Goal: Task Accomplishment & Management: Complete application form

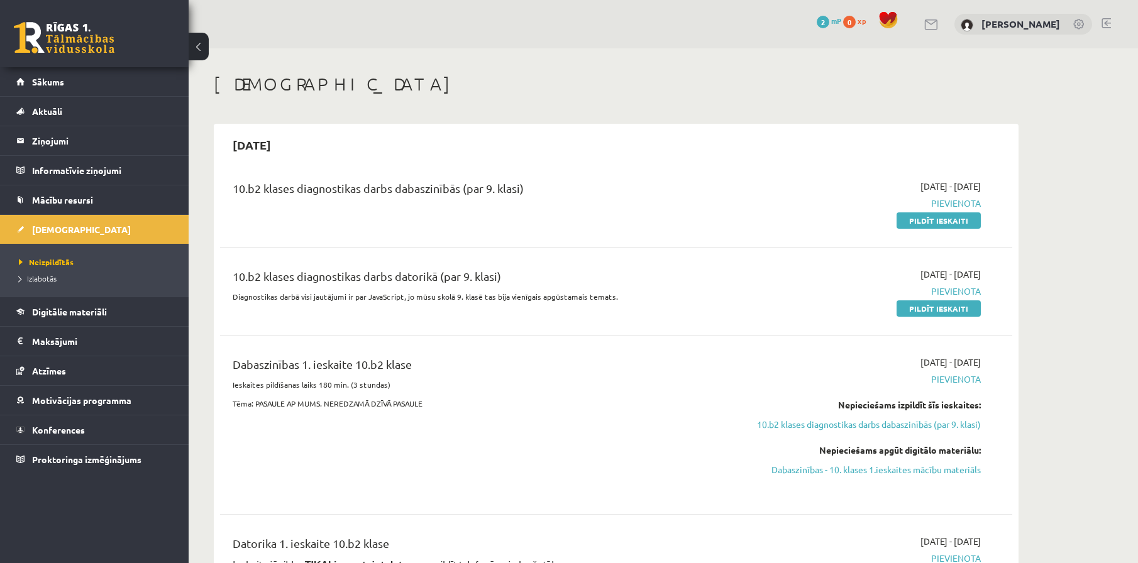
click at [329, 205] on div "10.b2 klases diagnostikas darbs dabaszinībās (par 9. klasi)" at bounding box center [478, 203] width 511 height 47
click at [575, 304] on div "10.b2 klases diagnostikas darbs datorikā (par 9. klasi) Diagnostikas darbā visi…" at bounding box center [478, 291] width 511 height 47
click at [932, 305] on link "Pildīt ieskaiti" at bounding box center [938, 308] width 84 height 16
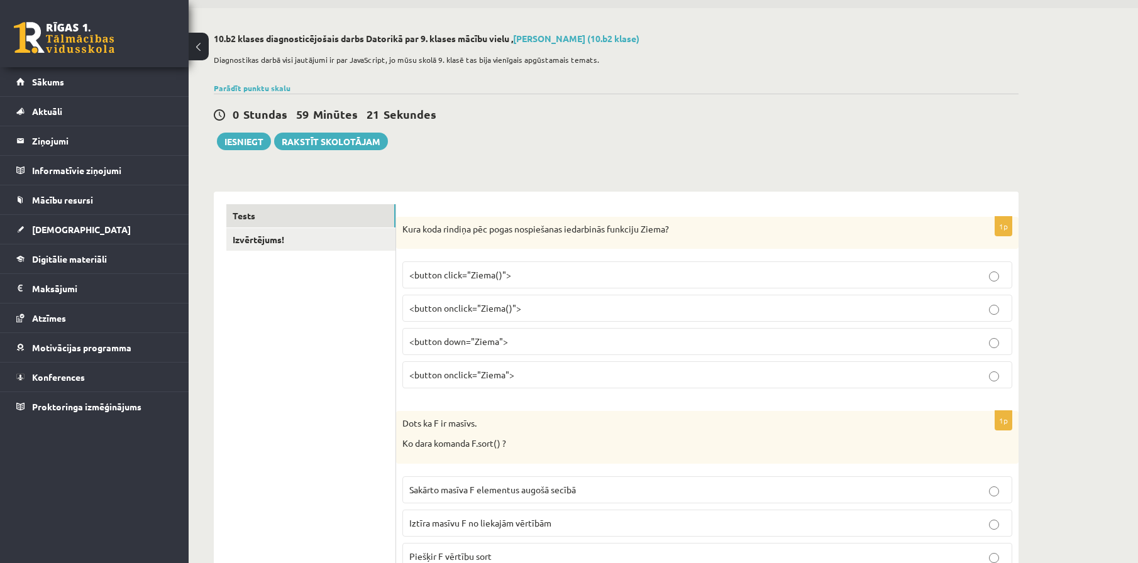
scroll to position [63, 0]
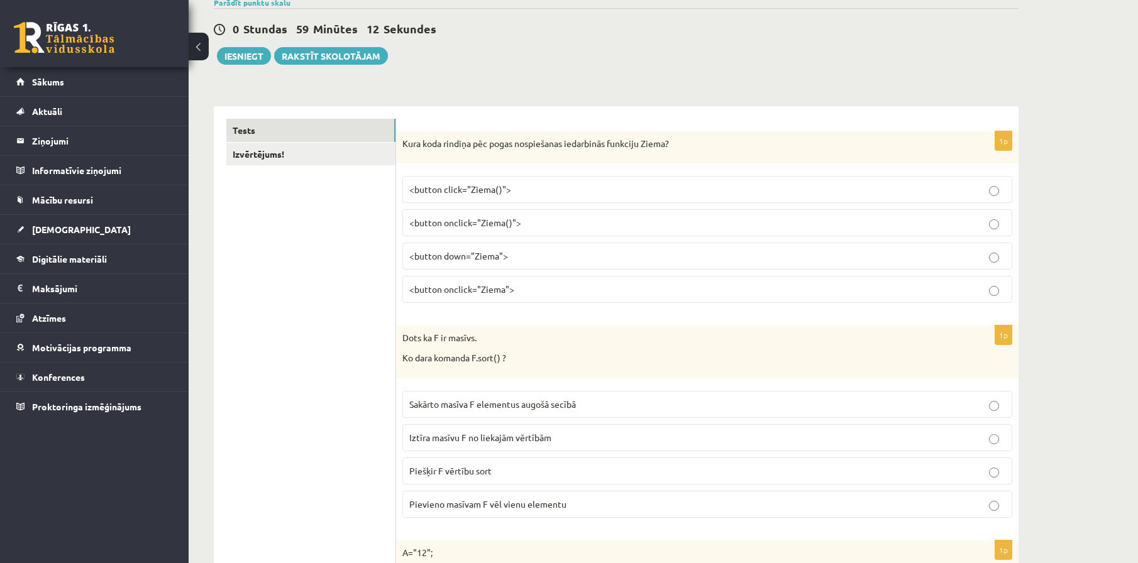
click at [202, 53] on button at bounding box center [199, 47] width 20 height 28
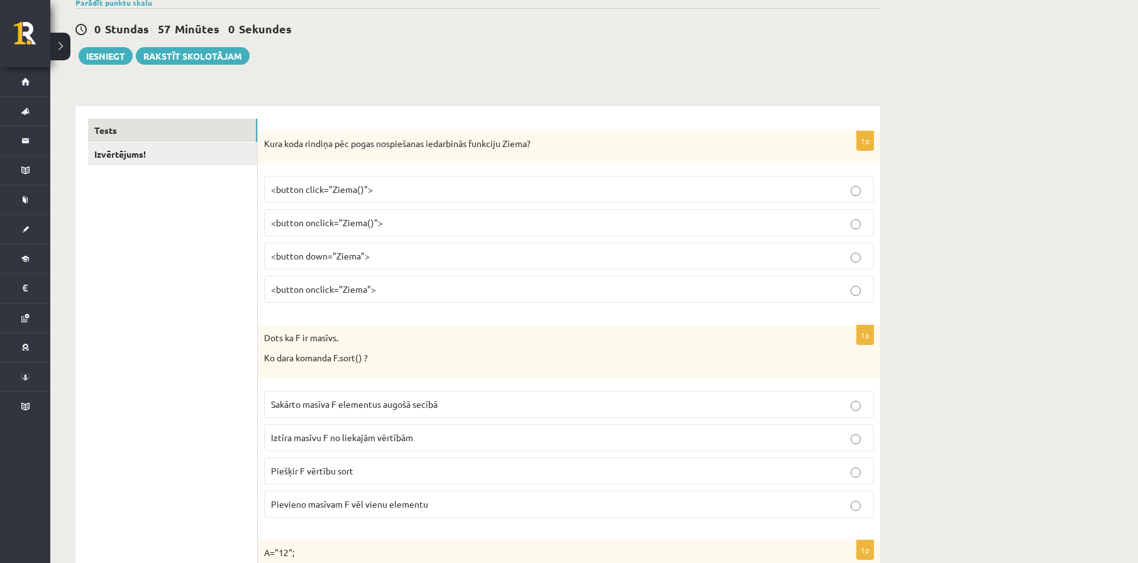
click at [382, 229] on p "<button onclick="Ziema()">" at bounding box center [569, 222] width 596 height 13
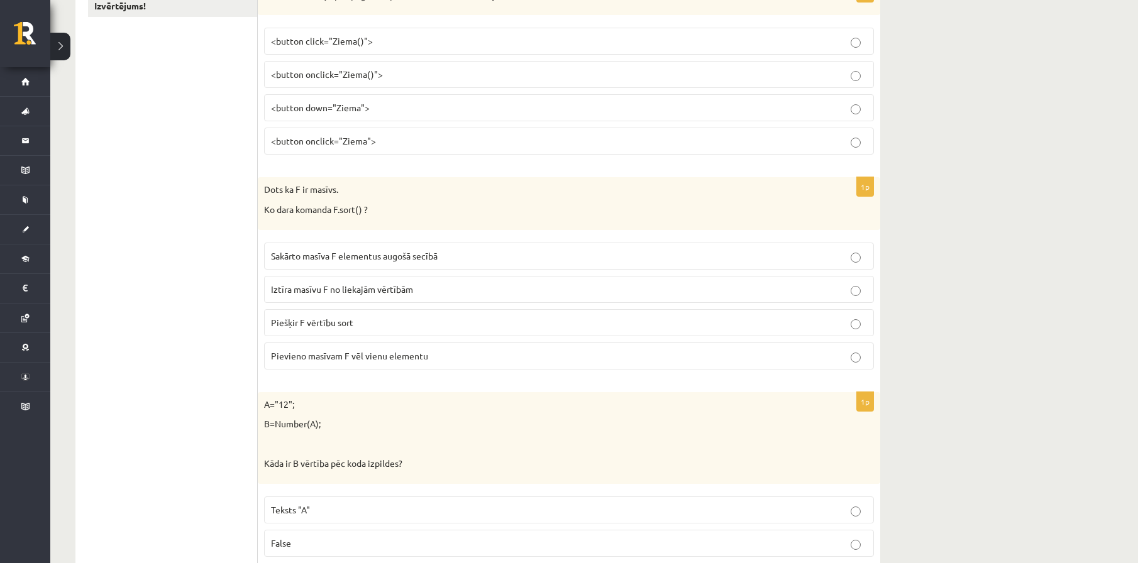
scroll to position [251, 0]
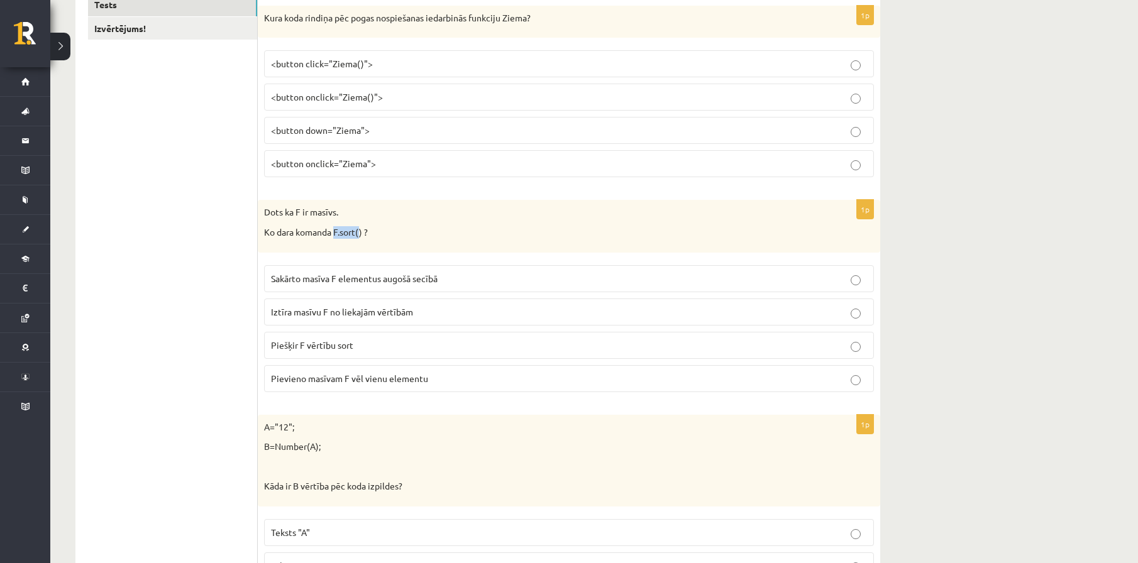
drag, startPoint x: 361, startPoint y: 233, endPoint x: 336, endPoint y: 236, distance: 25.3
click at [336, 236] on p "Ko dara komanda F.sort() ?" at bounding box center [537, 232] width 547 height 13
click at [334, 235] on p "Ko dara komanda F.sort() ?" at bounding box center [537, 232] width 547 height 13
drag, startPoint x: 339, startPoint y: 234, endPoint x: 363, endPoint y: 234, distance: 23.9
click at [363, 234] on p "Ko dara komanda F.sort() ?" at bounding box center [537, 232] width 547 height 13
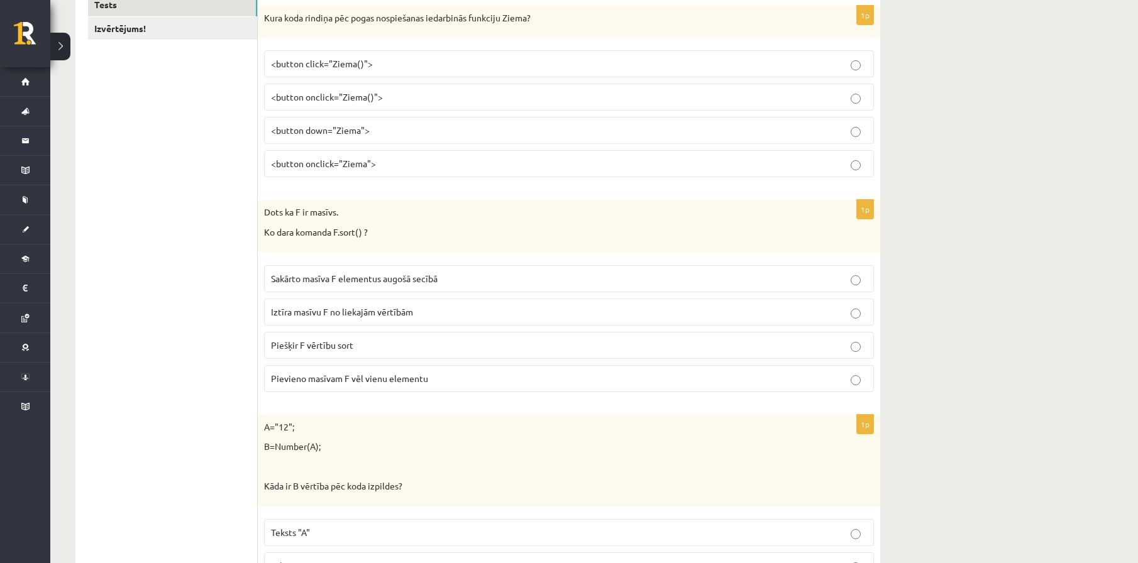
click at [363, 282] on span "Sakārto masīva F elementus augošā secībā" at bounding box center [354, 278] width 167 height 11
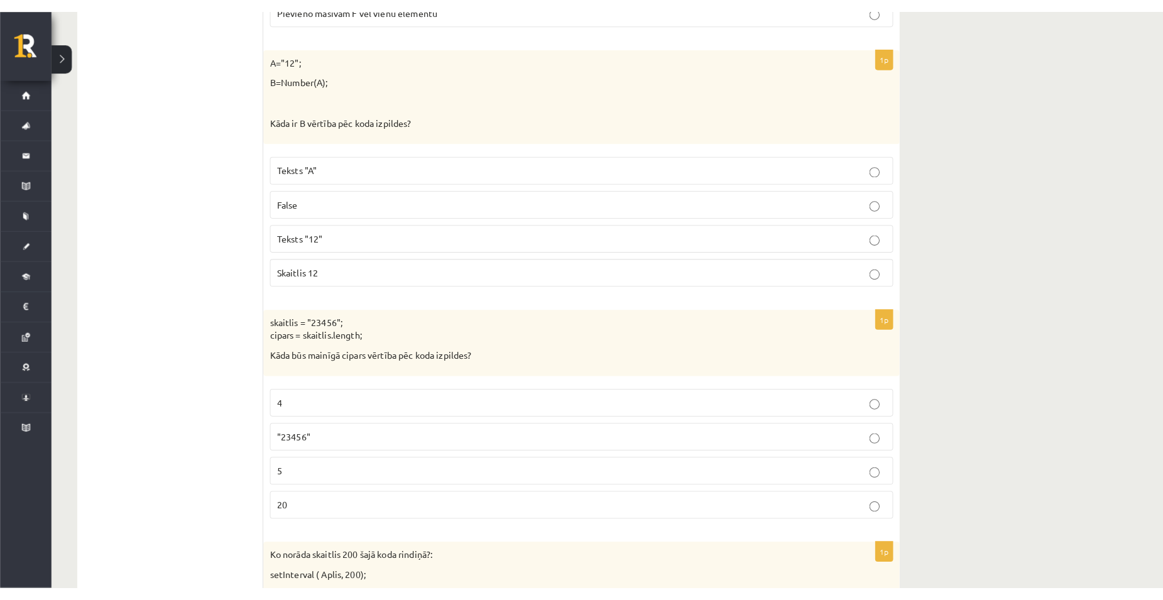
scroll to position [642, 0]
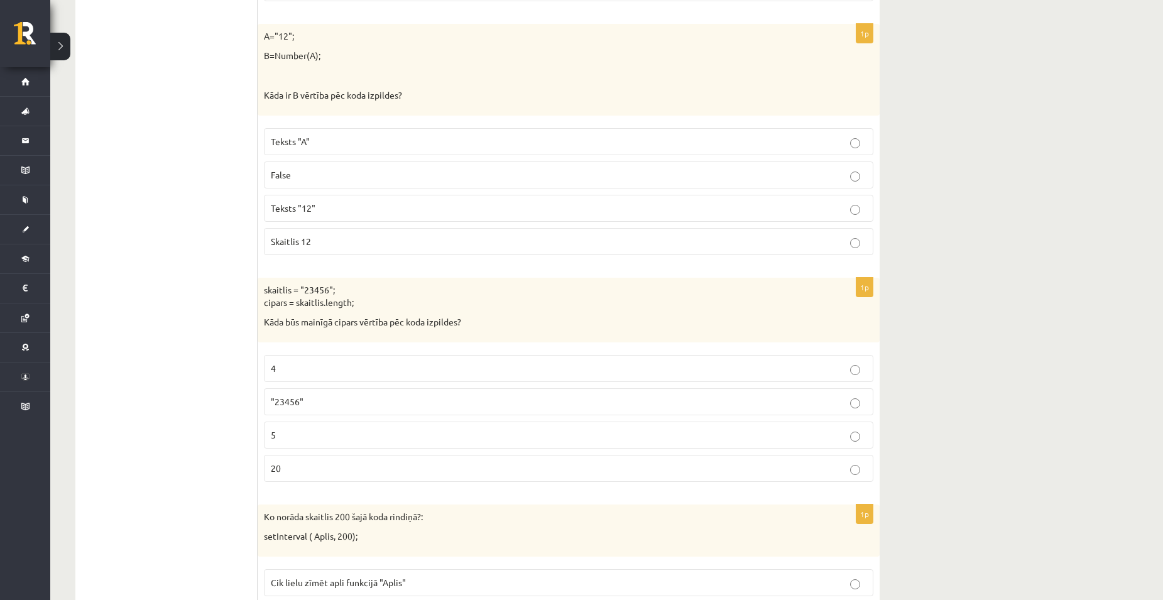
click at [345, 243] on p "Skaitlis 12" at bounding box center [569, 241] width 596 height 13
click at [295, 439] on p "5" at bounding box center [569, 435] width 596 height 13
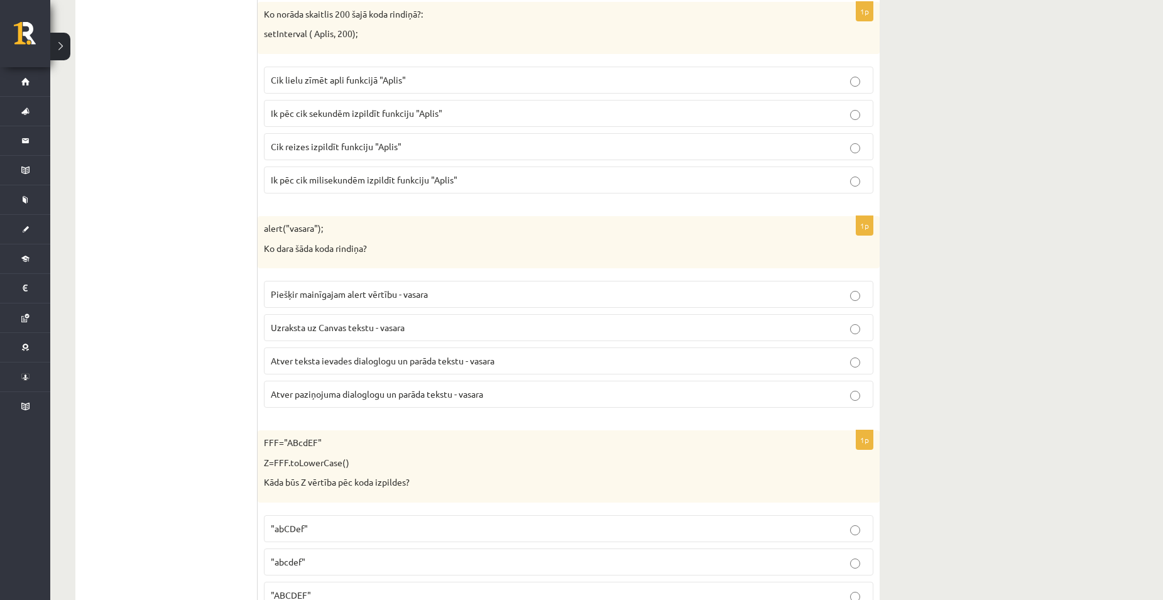
scroll to position [1082, 0]
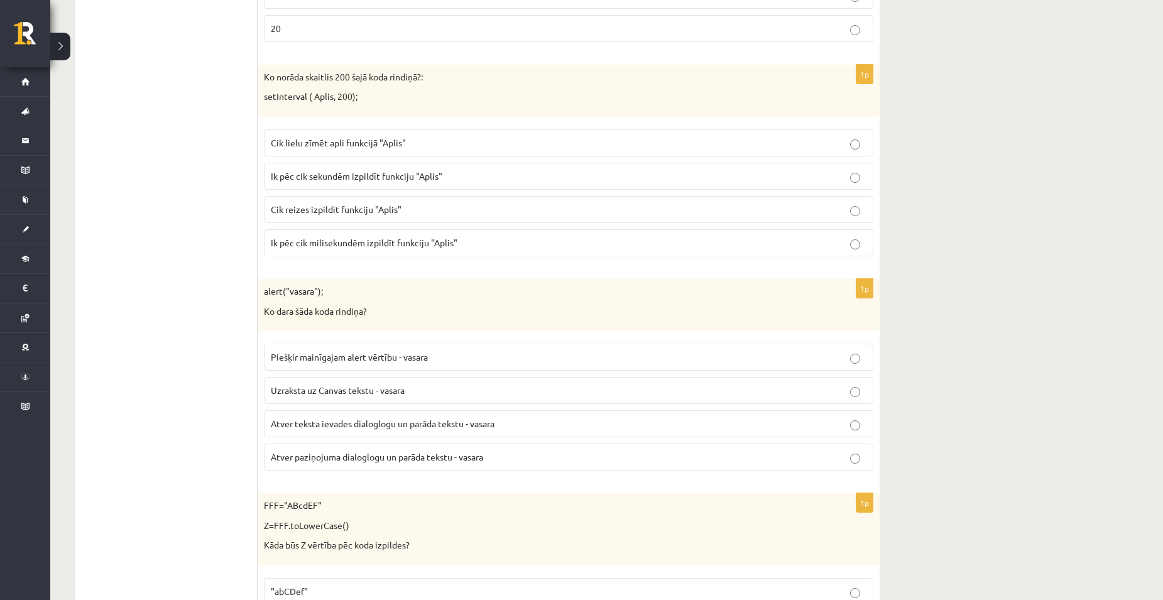
click at [381, 179] on span "Ik pēc cik sekundēm izpildīt funkciju "Aplis"" at bounding box center [357, 175] width 172 height 11
click at [451, 250] on p "Ik pēc cik milisekundēm izpildīt funkciju "Aplis"" at bounding box center [569, 242] width 596 height 13
click at [407, 456] on span "Atver paziņojuma dialoglogu un parāda tekstu - vasara" at bounding box center [377, 456] width 212 height 11
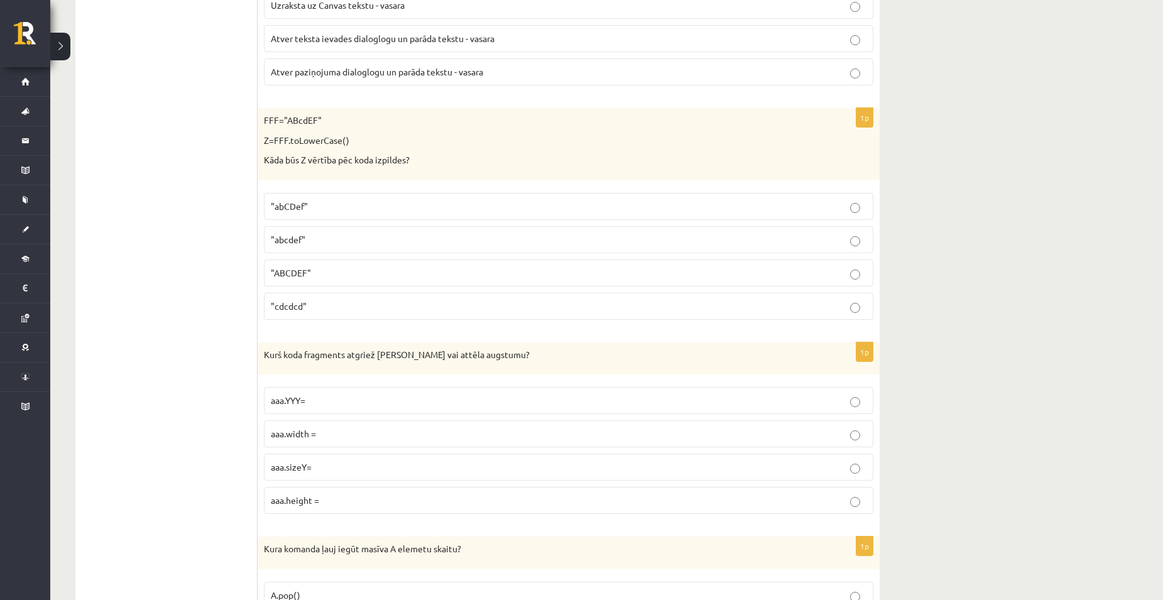
scroll to position [1522, 0]
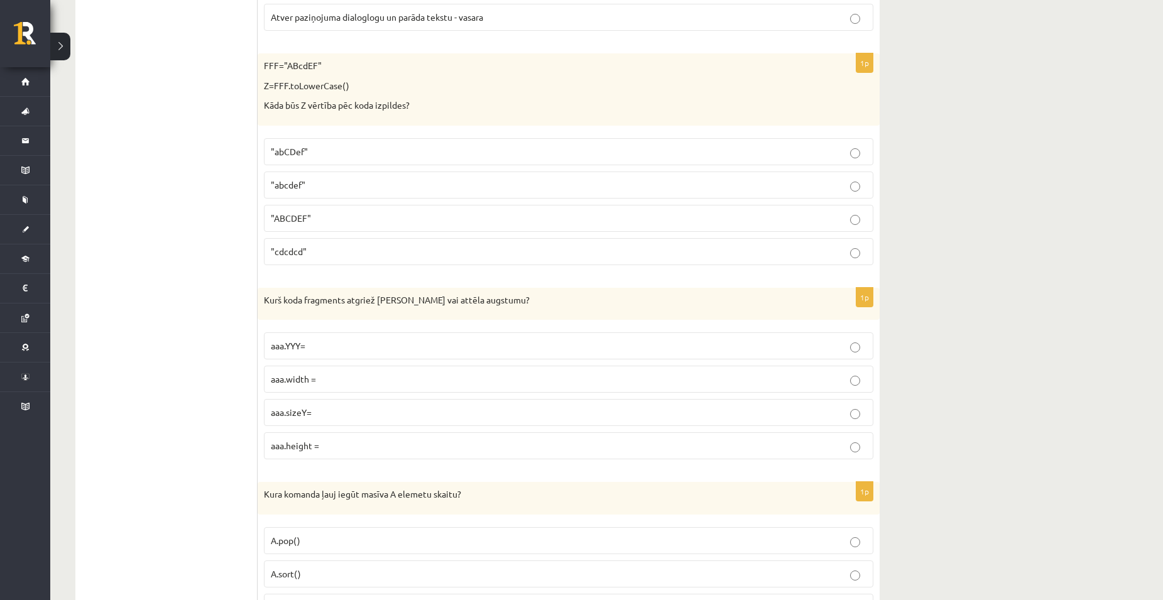
click at [298, 184] on span ""abcdef"" at bounding box center [288, 184] width 35 height 11
click at [276, 452] on p "aaa.height =" at bounding box center [569, 445] width 596 height 13
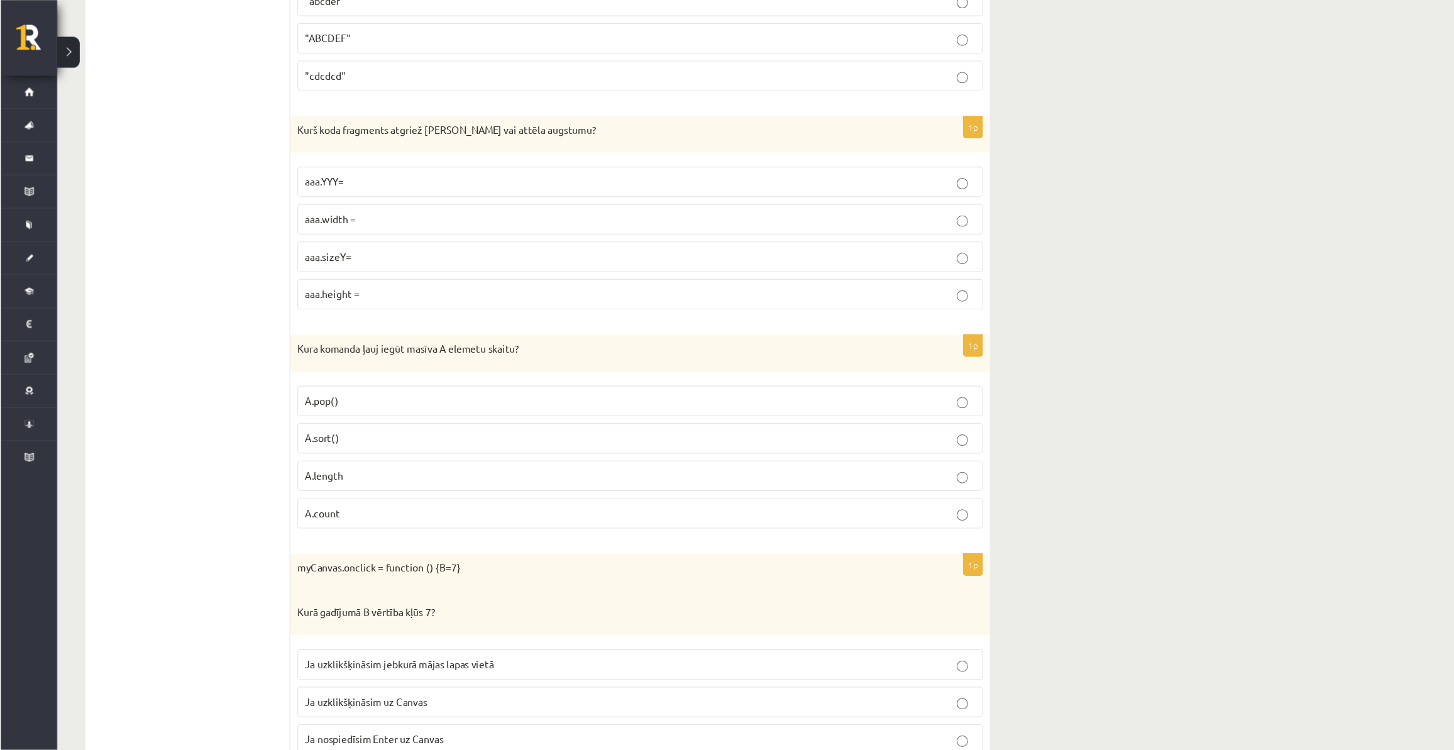
scroll to position [1707, 0]
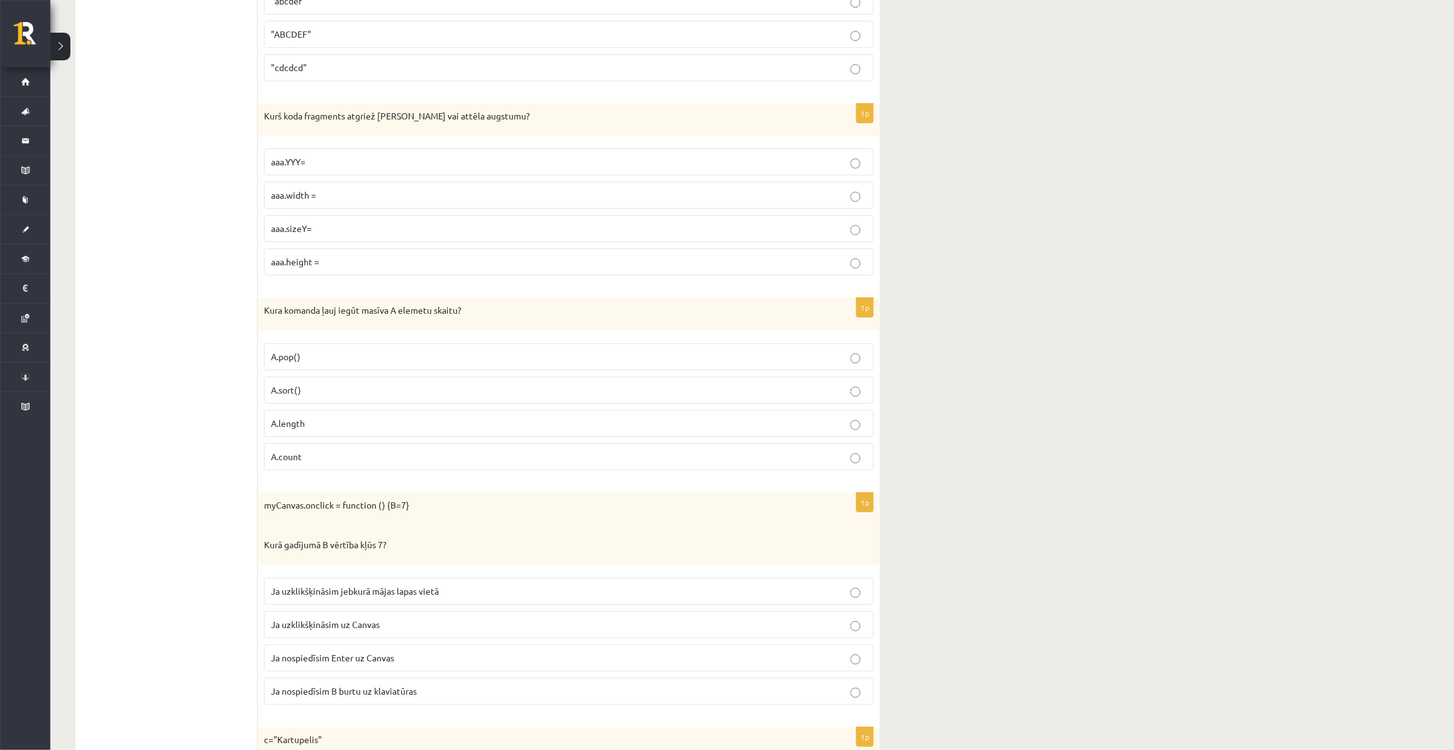
drag, startPoint x: 29, startPoint y: 2, endPoint x: 148, endPoint y: 647, distance: 656.4
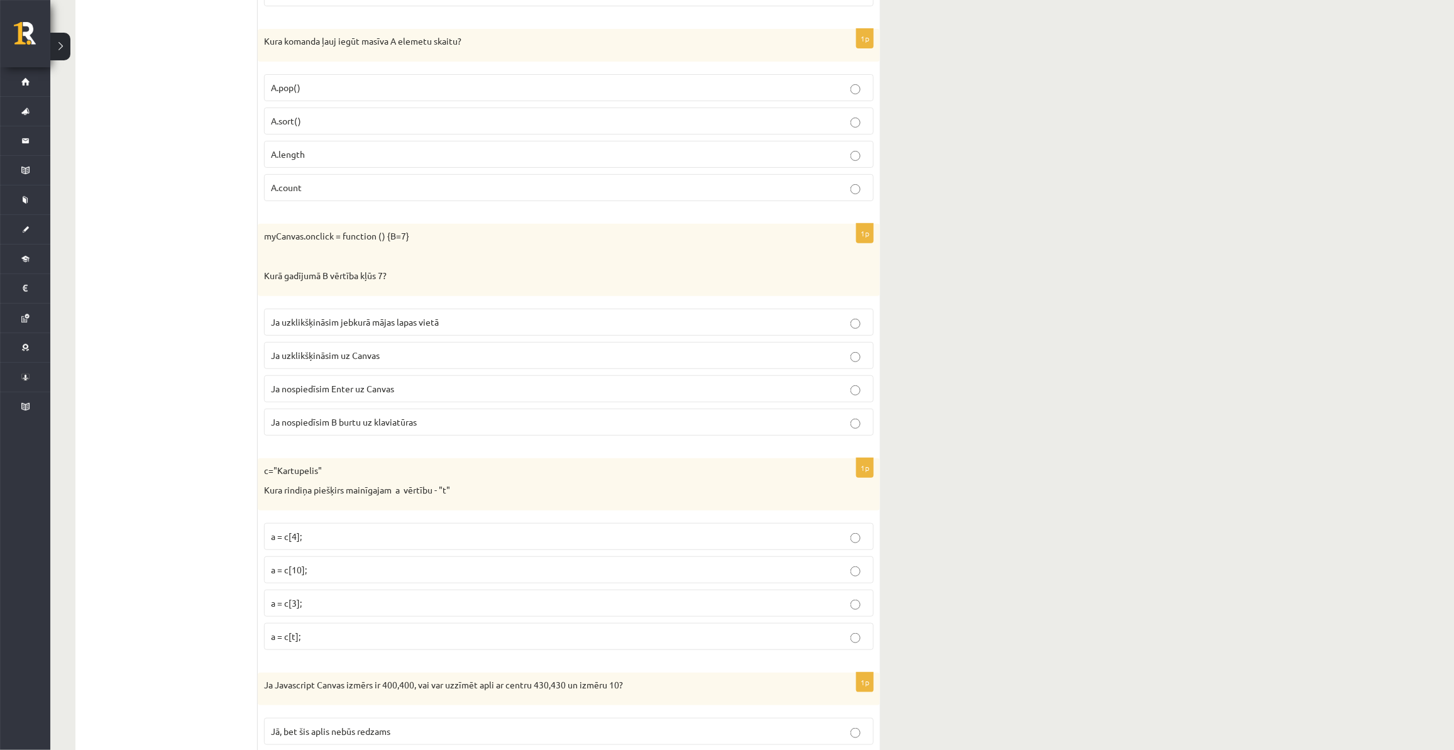
scroll to position [1961, 0]
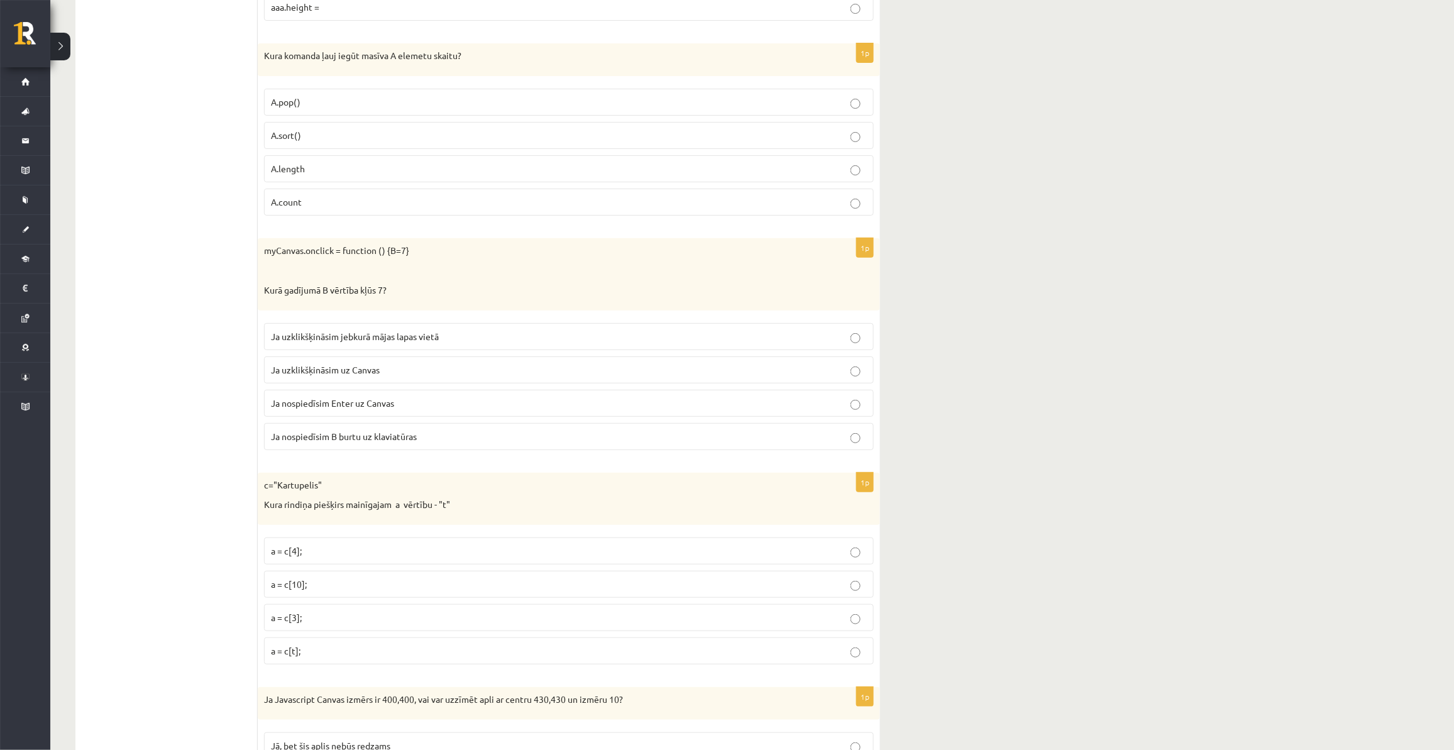
click at [307, 175] on p "A.length" at bounding box center [569, 168] width 596 height 13
click at [341, 377] on p "Ja uzklikšķināsim uz Canvas" at bounding box center [569, 369] width 596 height 13
click at [327, 563] on label "a = c[3];" at bounding box center [569, 617] width 610 height 27
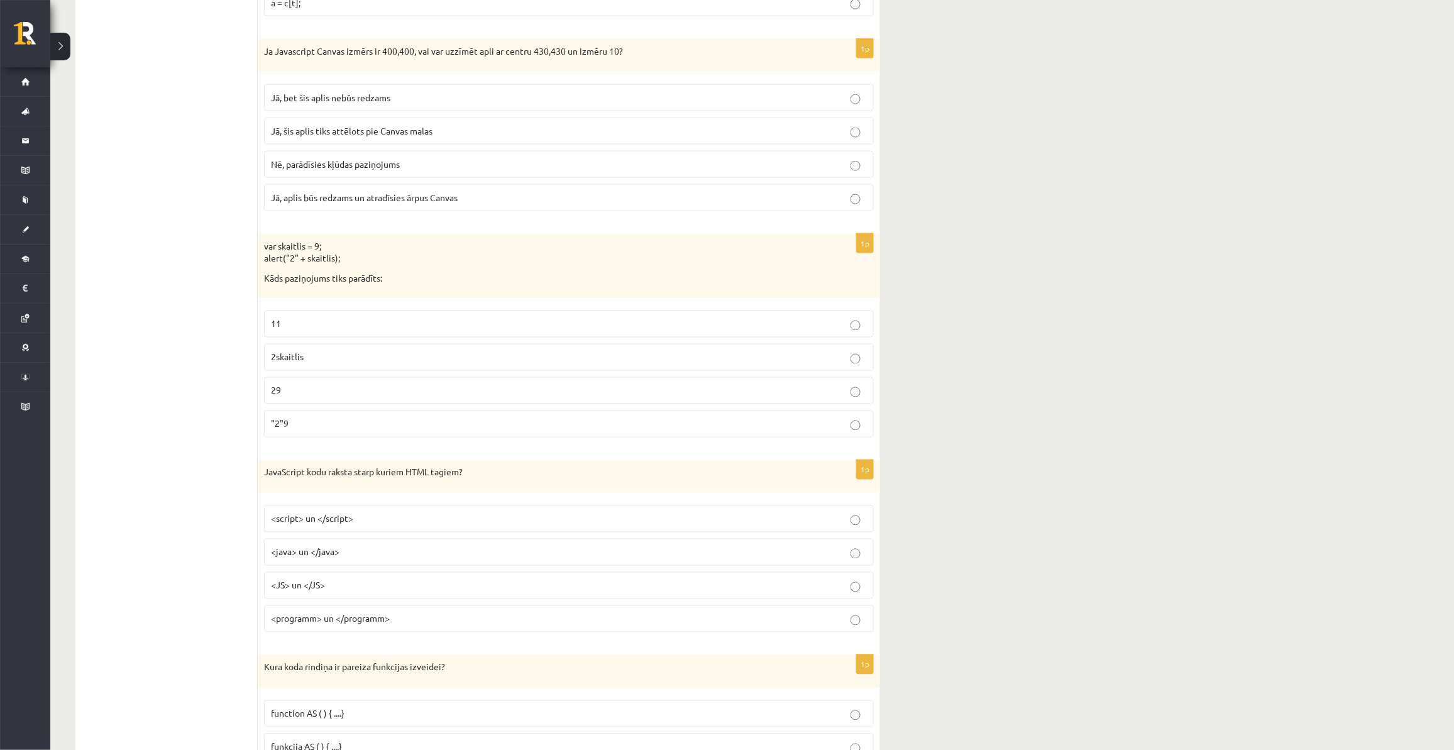
scroll to position [2624, 0]
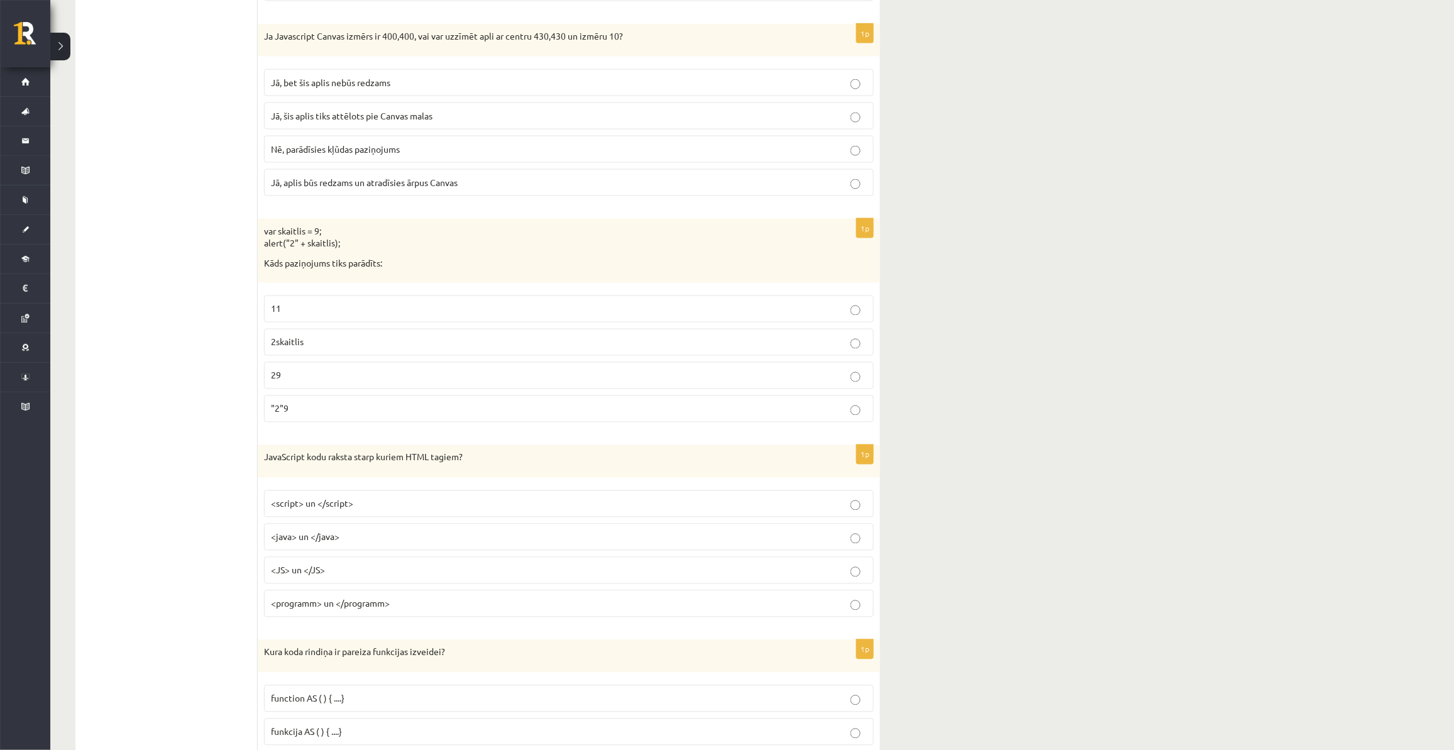
click at [362, 87] on label "Jā, bet šis aplis nebūs redzams" at bounding box center [569, 82] width 610 height 27
click at [324, 382] on p "29" at bounding box center [569, 375] width 596 height 13
click at [346, 509] on span "<script> un </script>" at bounding box center [312, 503] width 82 height 11
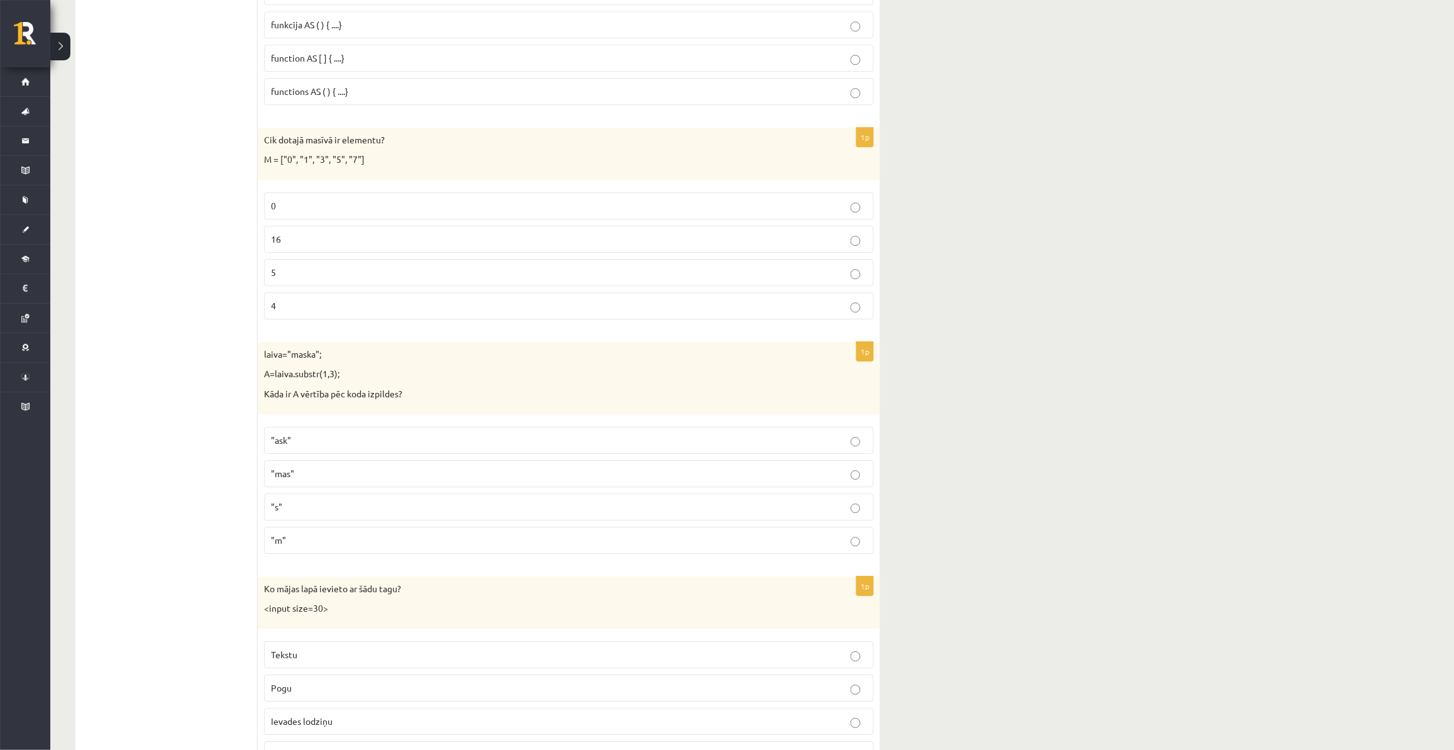
scroll to position [3253, 0]
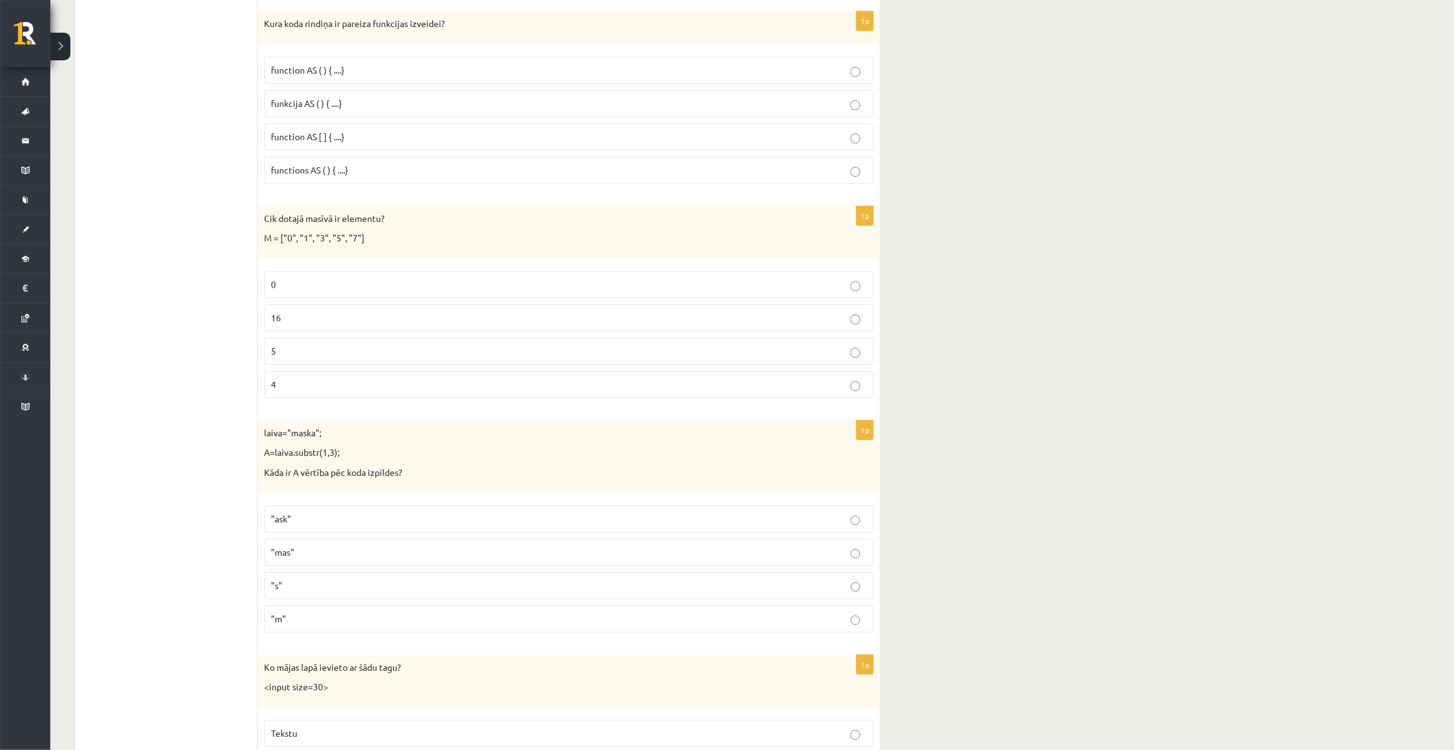
click at [325, 75] on span "function AS ( ) { ....}" at bounding box center [308, 69] width 74 height 11
click at [327, 362] on label "5" at bounding box center [569, 351] width 610 height 27
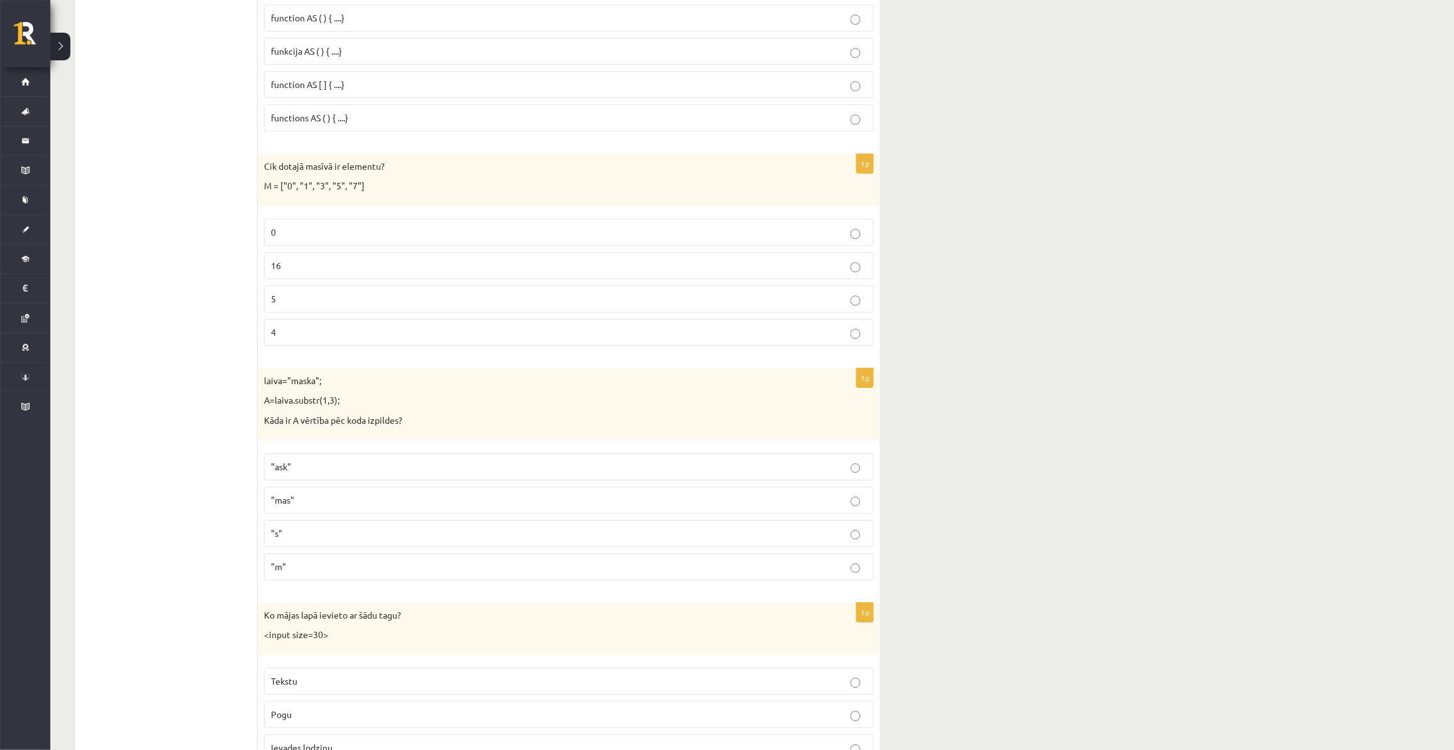
scroll to position [3410, 0]
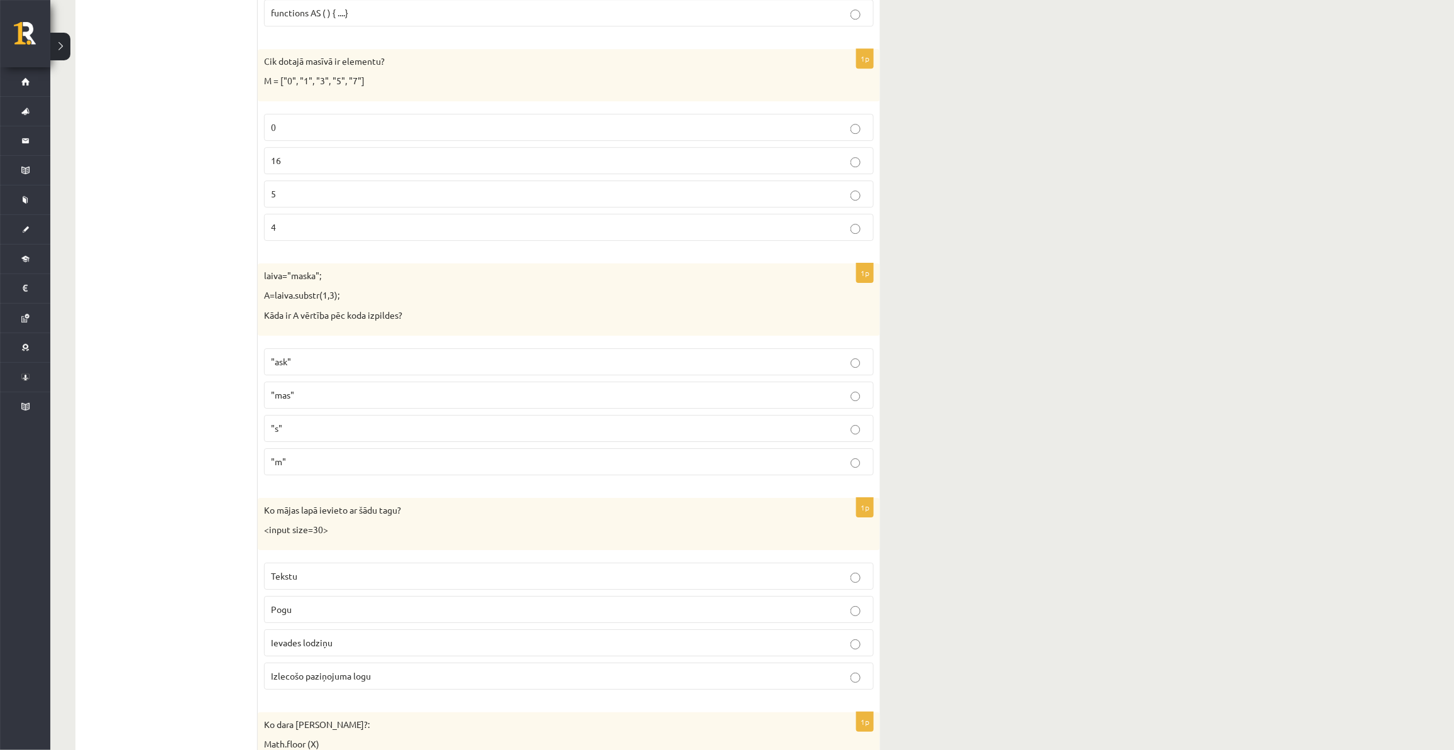
click at [300, 368] on p ""ask"" at bounding box center [569, 361] width 596 height 13
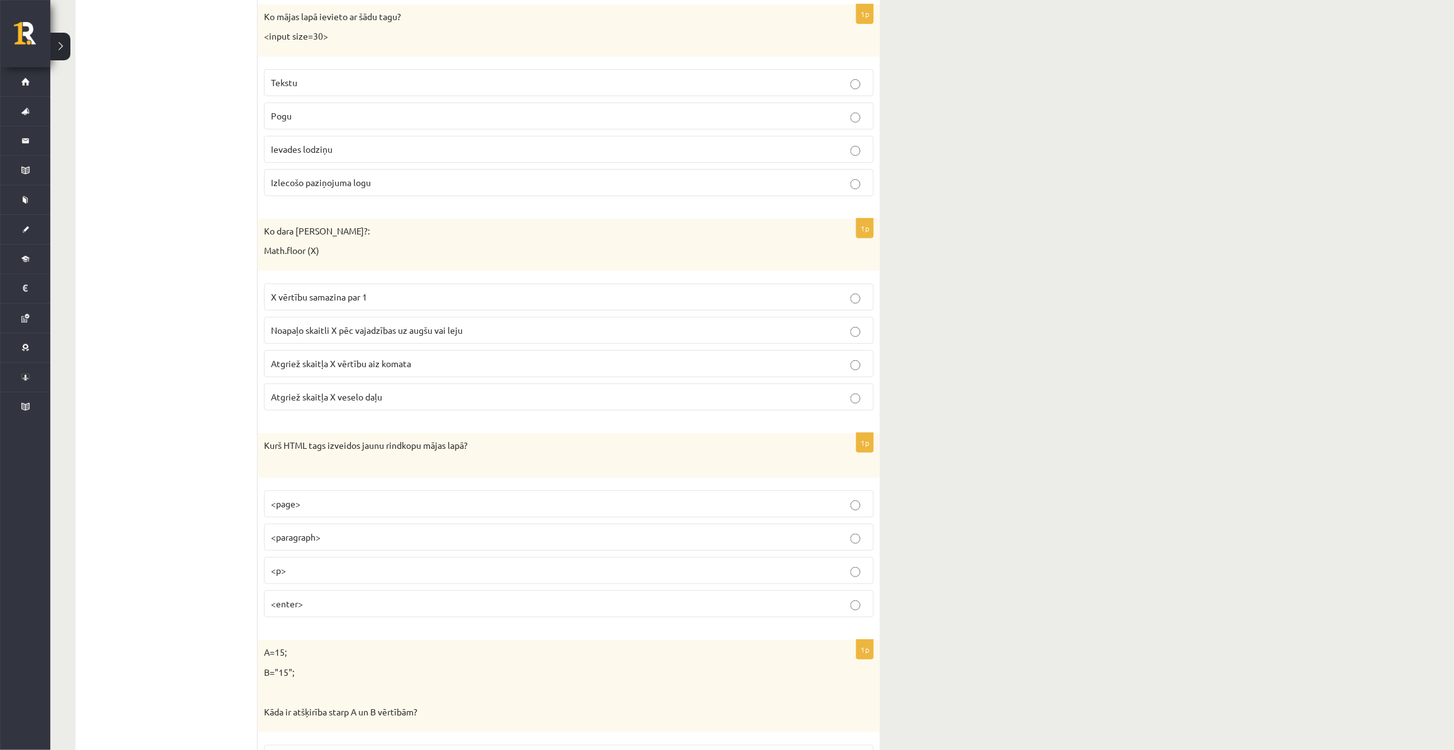
scroll to position [3910, 0]
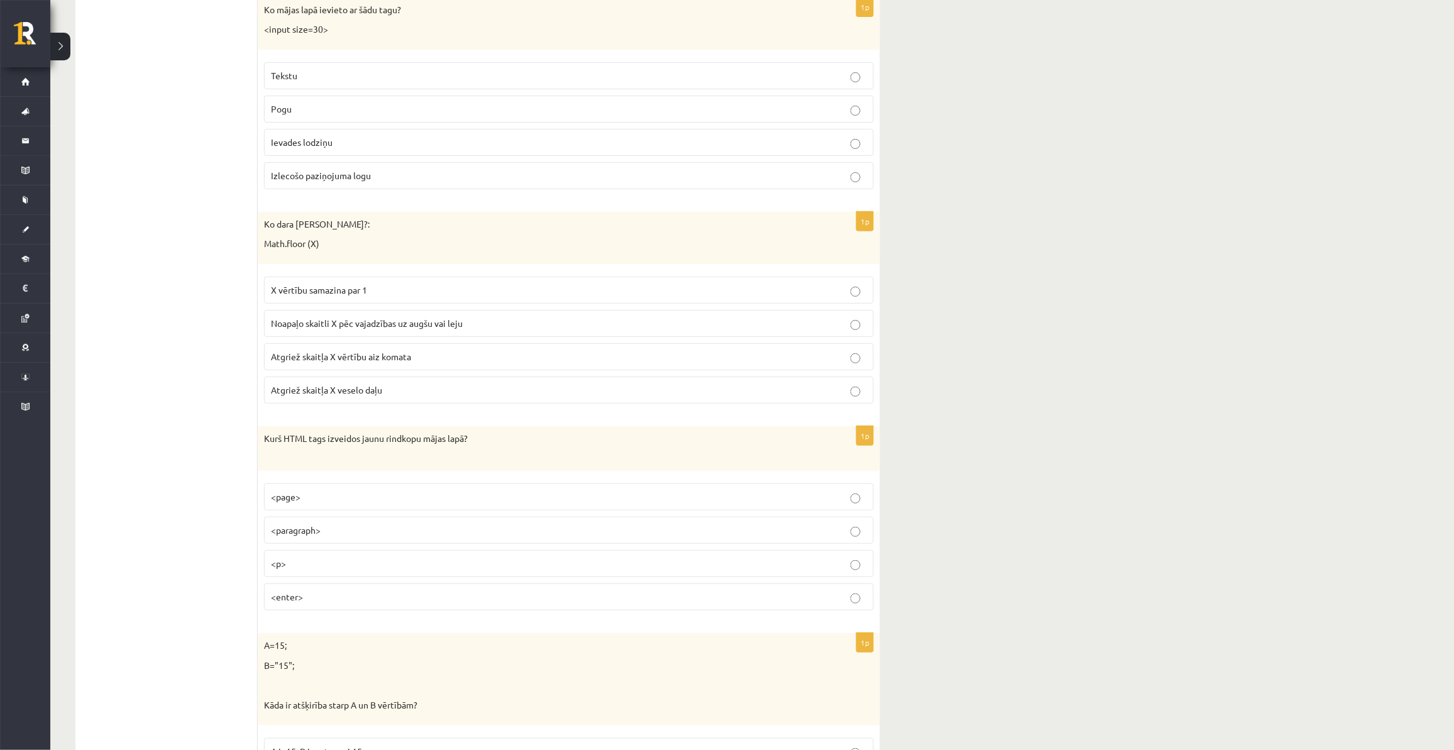
click at [338, 156] on label "Ievades lodziņu" at bounding box center [569, 142] width 610 height 27
click at [376, 370] on label "Atgriež skaitļa X vērtību aiz komata" at bounding box center [569, 356] width 610 height 27
click at [390, 397] on p "Atgriež skaitļa X veselo daļu" at bounding box center [569, 389] width 596 height 13
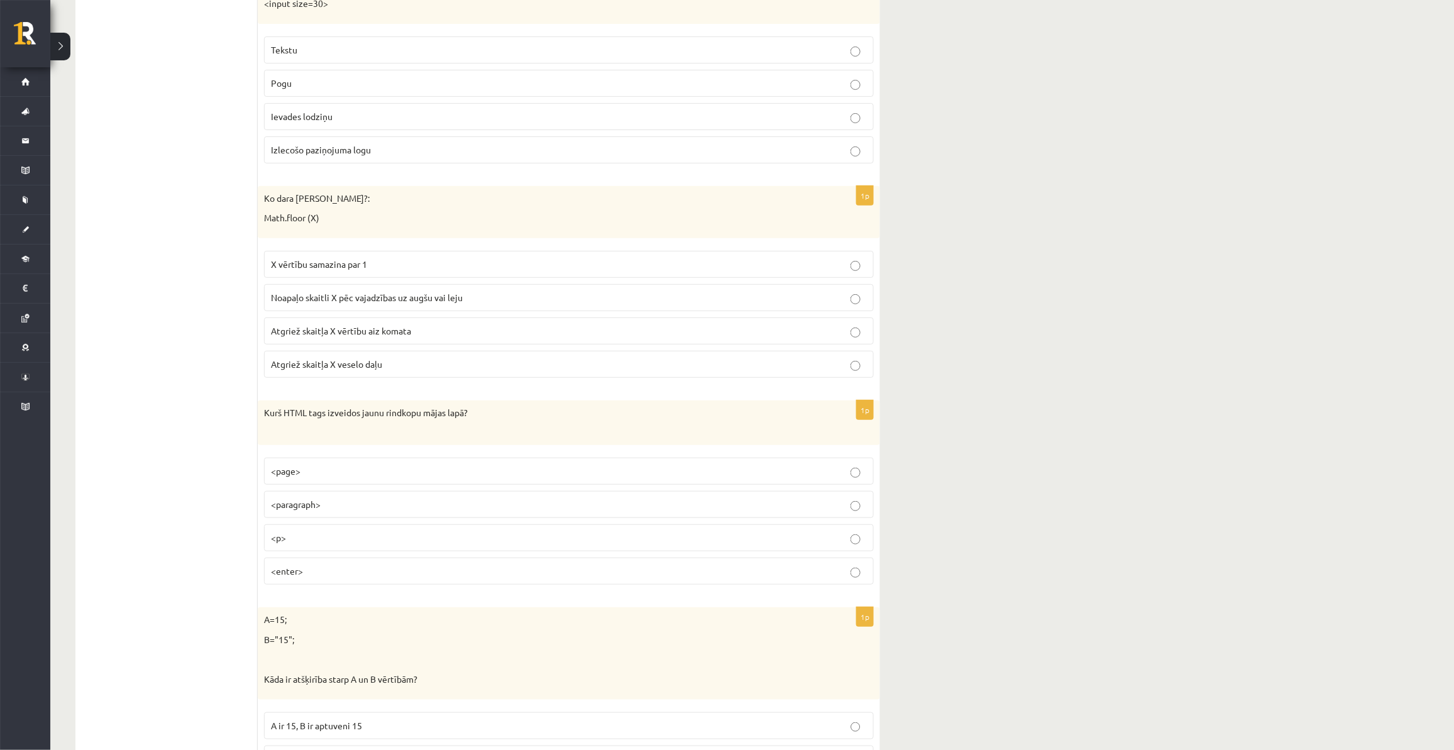
scroll to position [4075, 0]
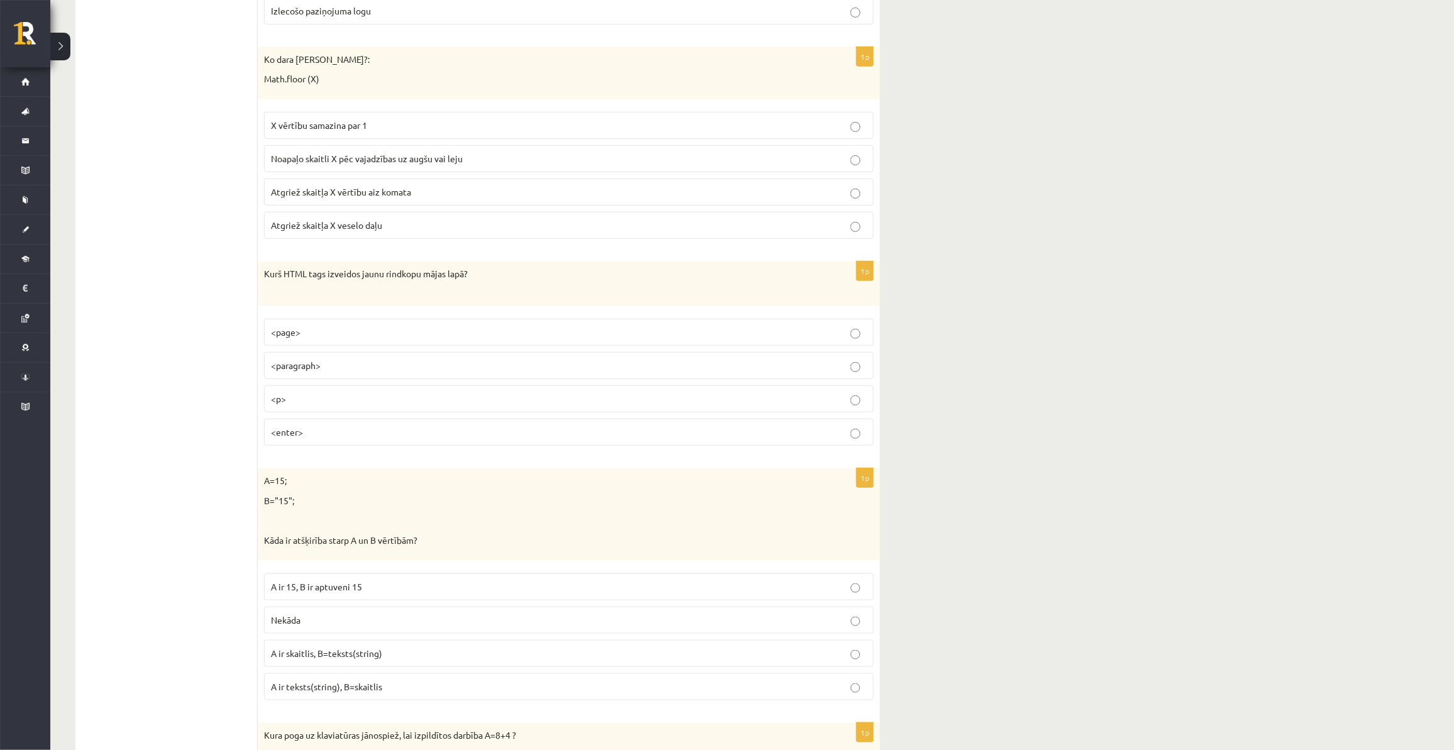
click at [380, 339] on p "<page>" at bounding box center [569, 332] width 596 height 13
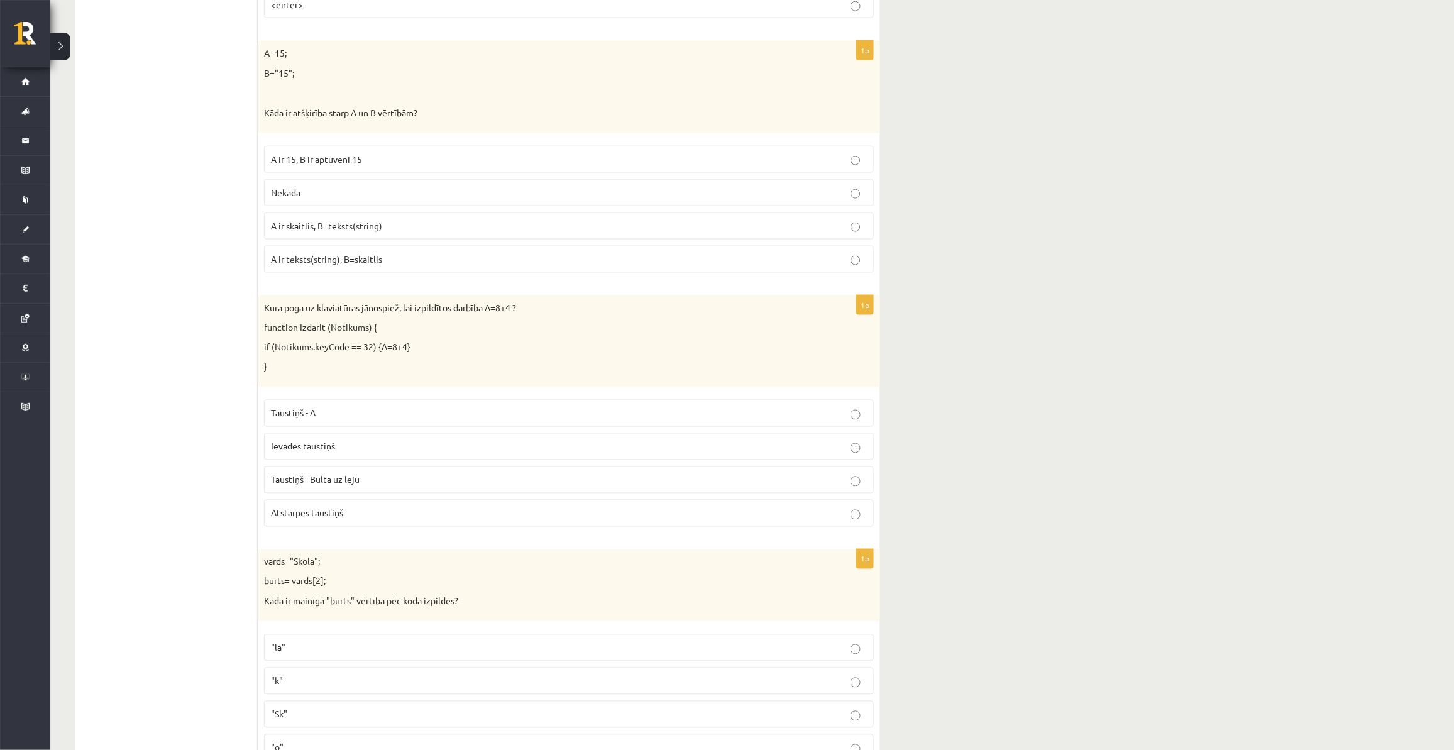
scroll to position [4404, 0]
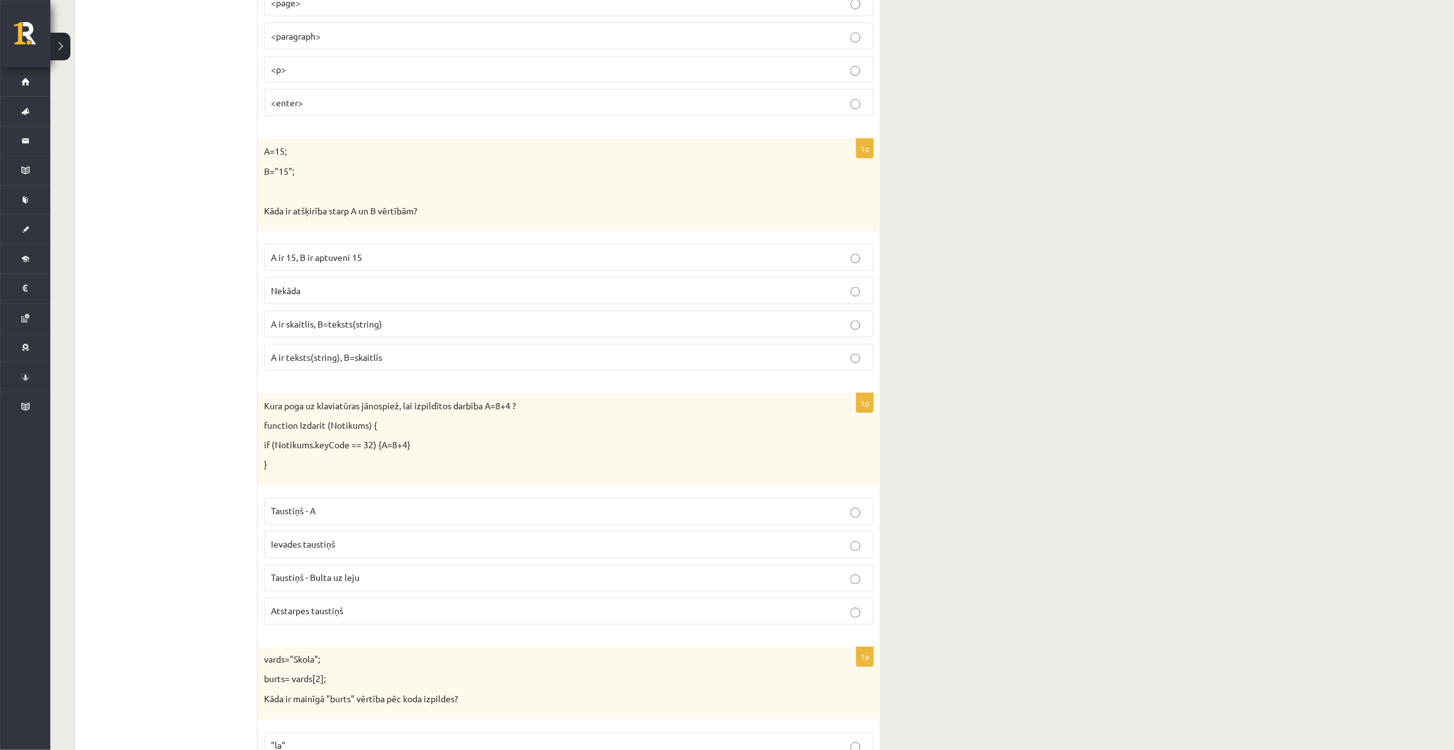
click at [376, 338] on label "A ir skaitlis, B=teksts(string)" at bounding box center [569, 324] width 610 height 27
click at [349, 563] on p "Atstarpes taustiņš" at bounding box center [569, 611] width 596 height 13
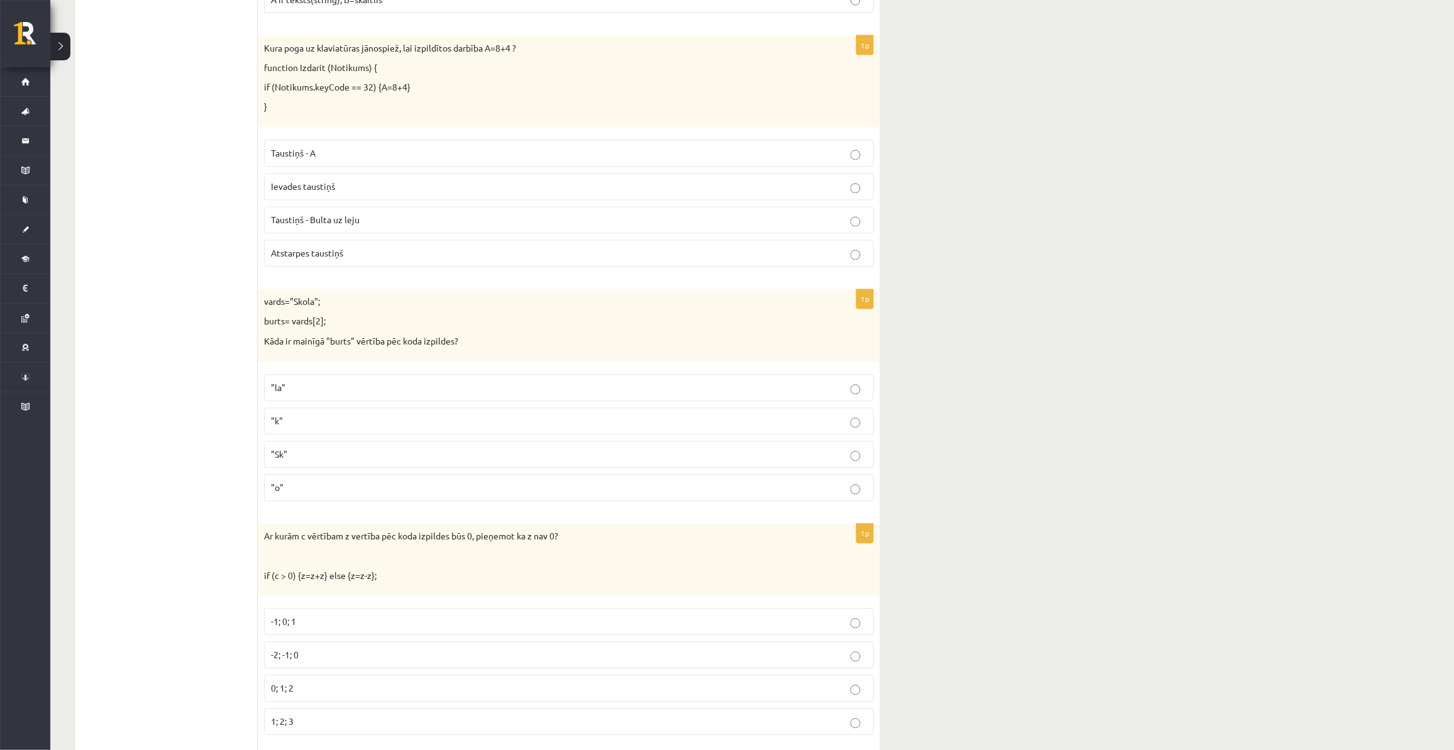
scroll to position [4797, 0]
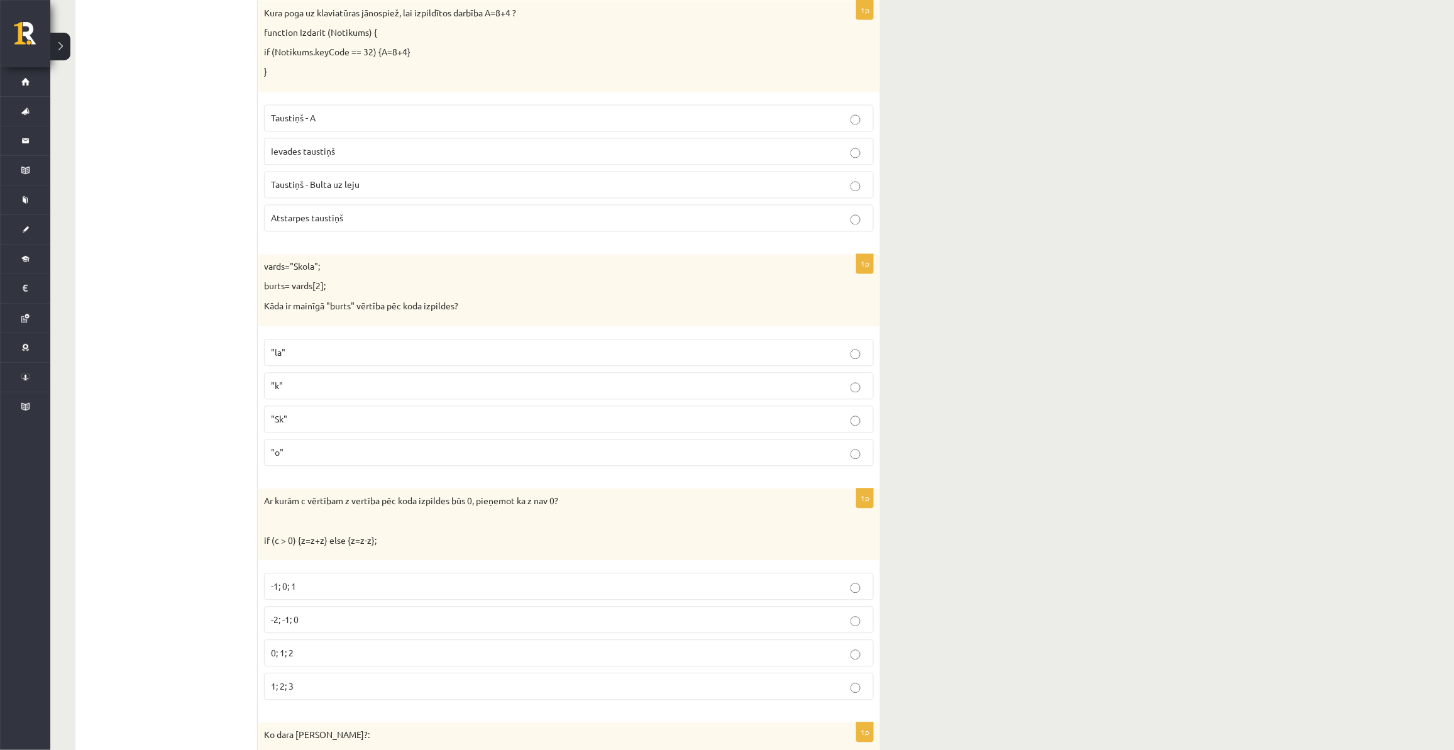
click at [321, 466] on label ""o"" at bounding box center [569, 452] width 610 height 27
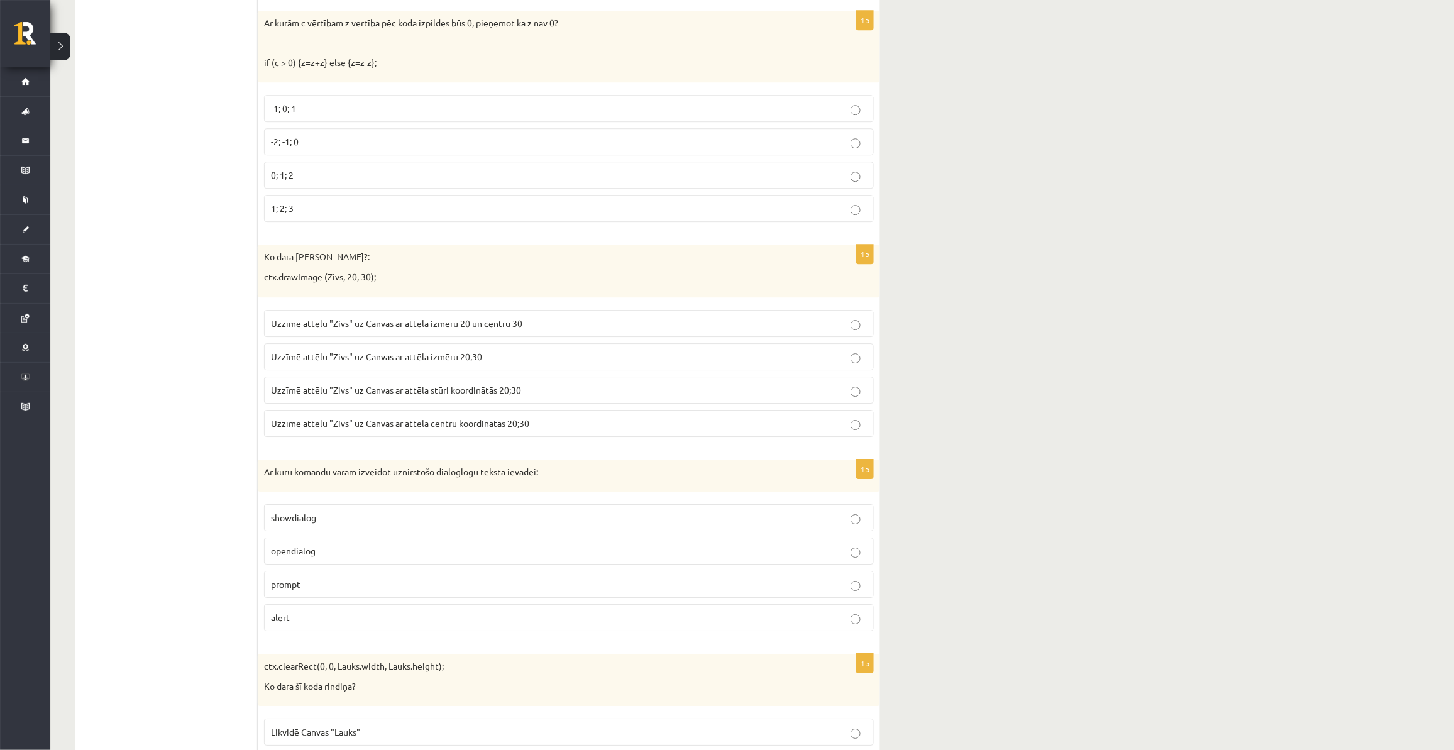
scroll to position [5291, 0]
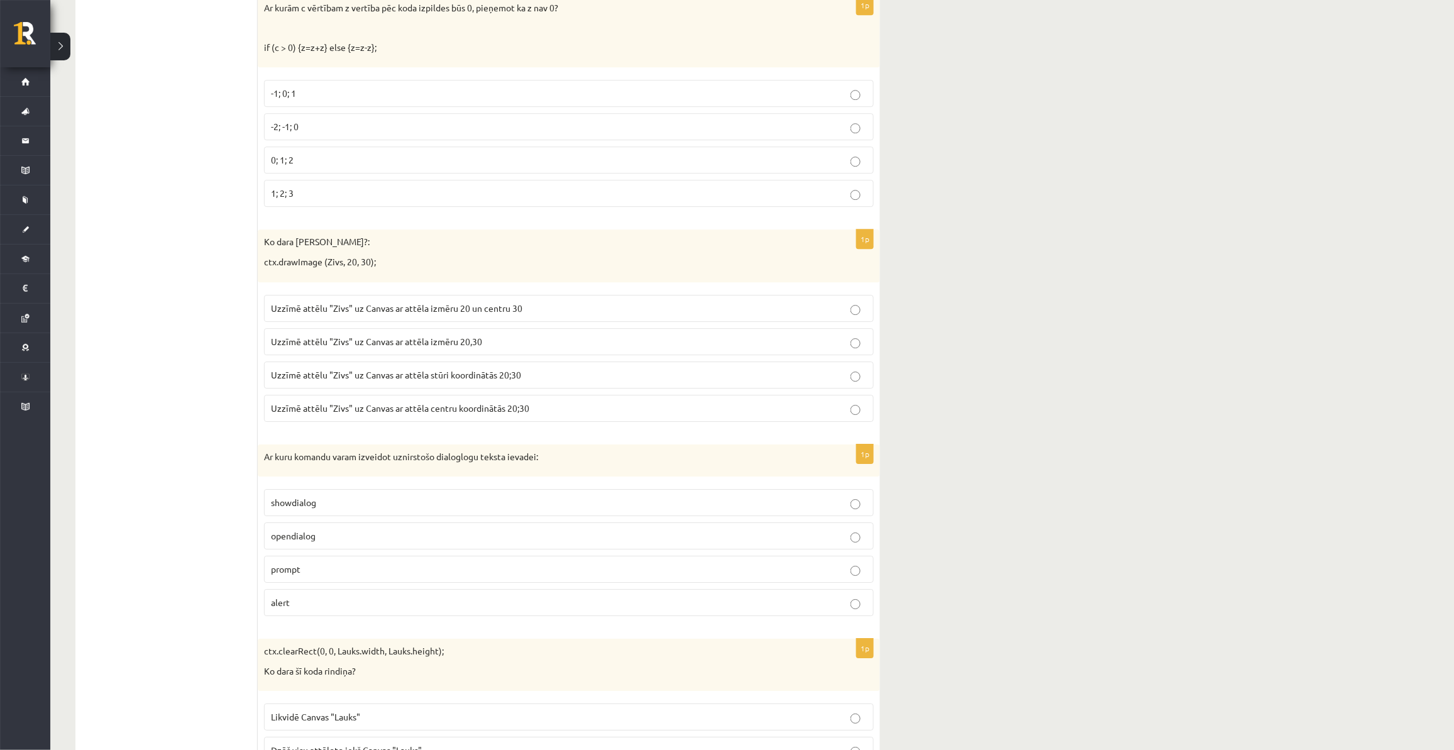
click at [309, 133] on p "-2; -1; 0" at bounding box center [569, 126] width 596 height 13
click at [504, 380] on span "Uzzīmē attēlu "Zivs" uz Canvas ar attēla stūri koordinātās 20;30" at bounding box center [396, 374] width 250 height 11
click at [378, 563] on p "prompt" at bounding box center [569, 569] width 596 height 13
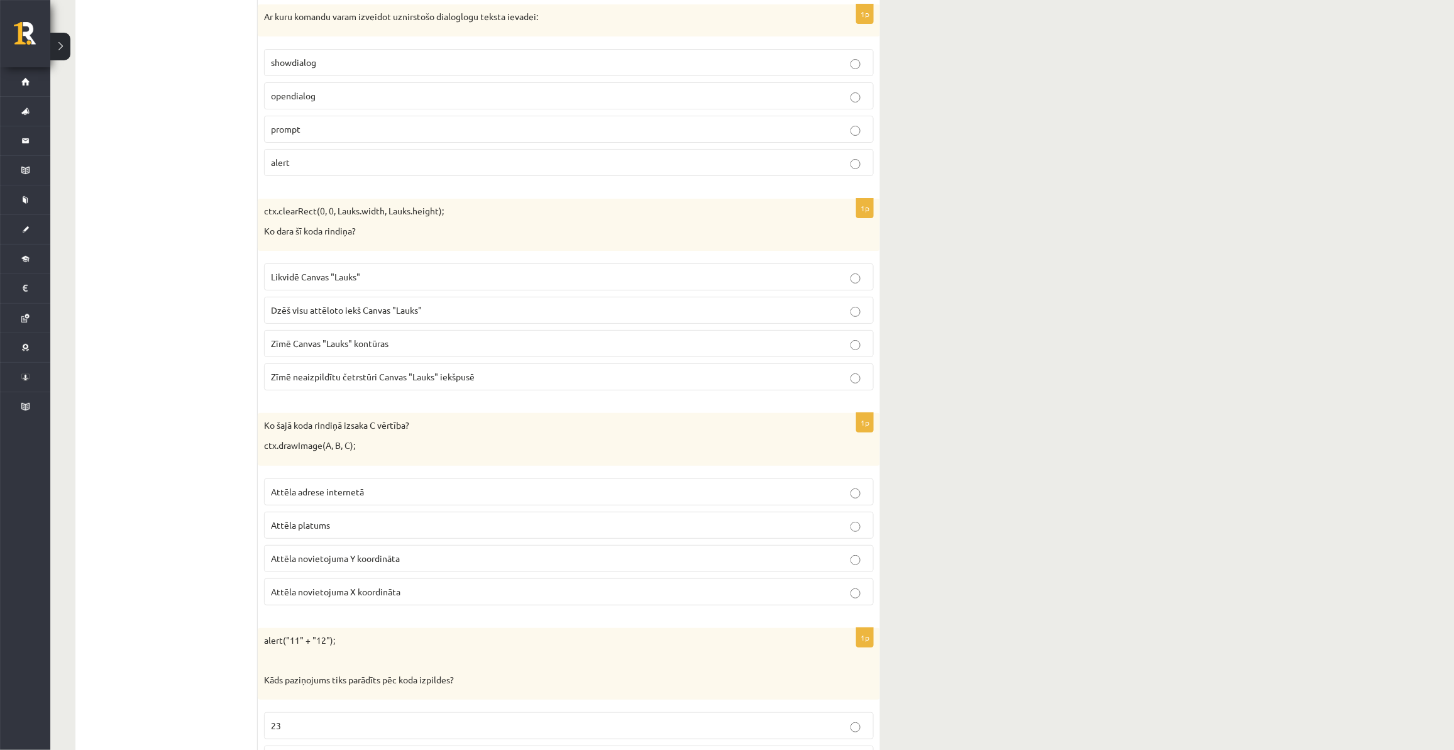
scroll to position [5725, 0]
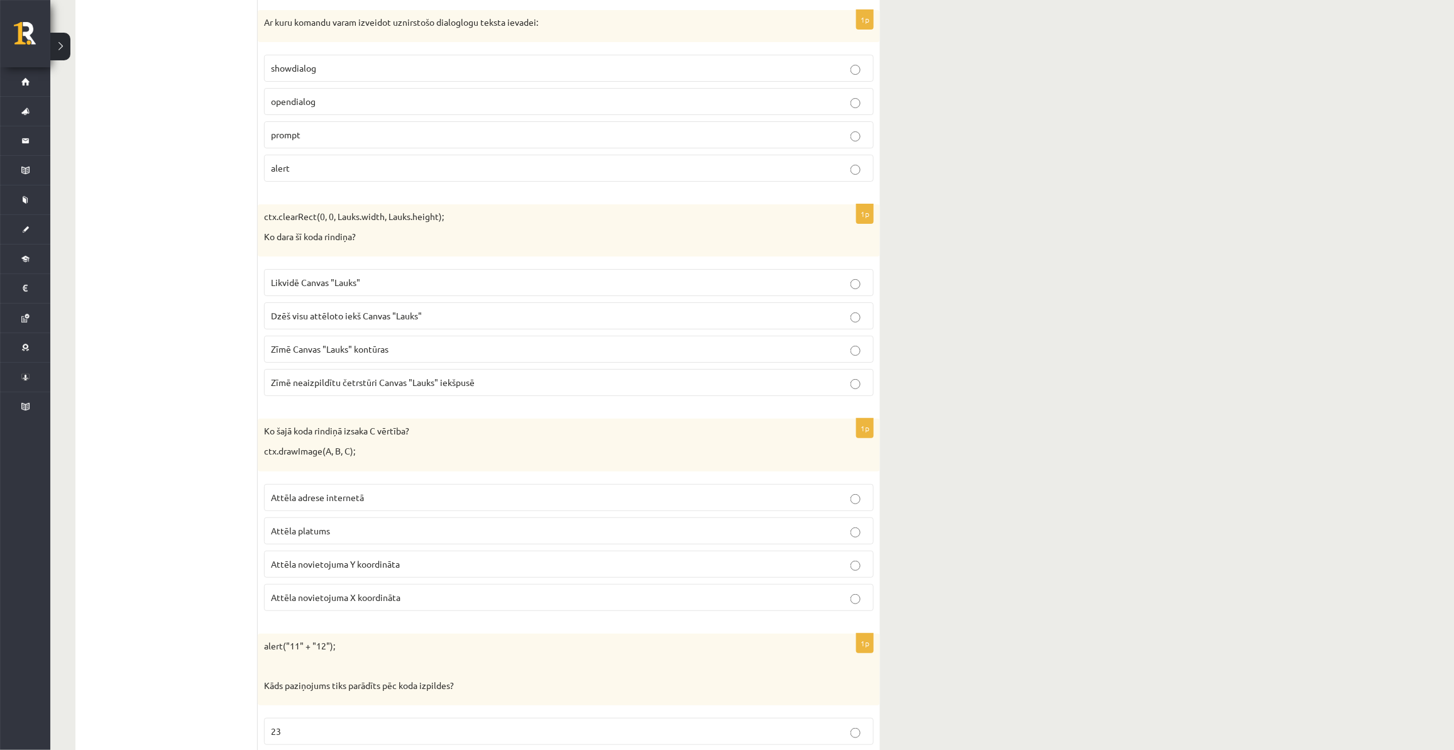
click at [366, 321] on span "Dzēš visu attēloto iekš Canvas "Lauks"" at bounding box center [346, 315] width 151 height 11
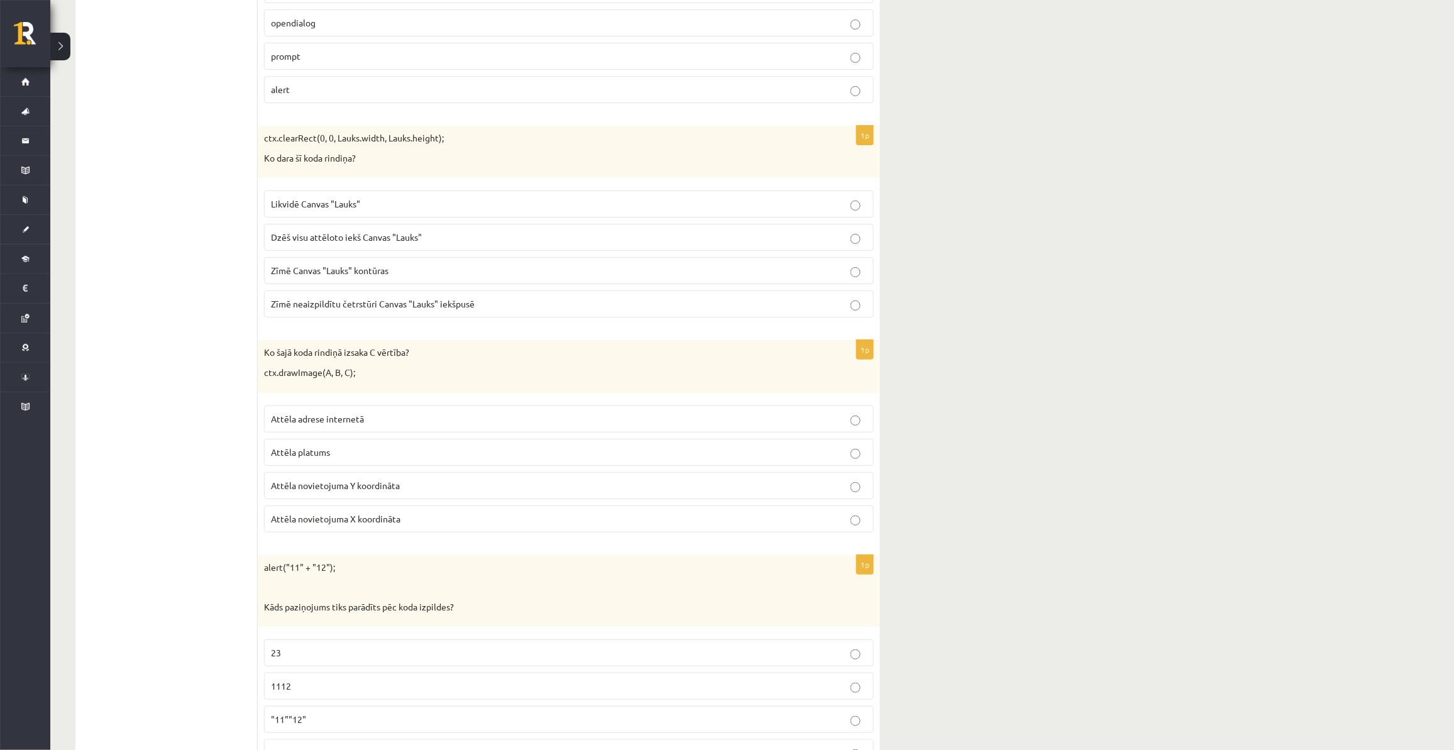
click at [405, 492] on p "Attēla novietojuma Y koordināta" at bounding box center [569, 485] width 596 height 13
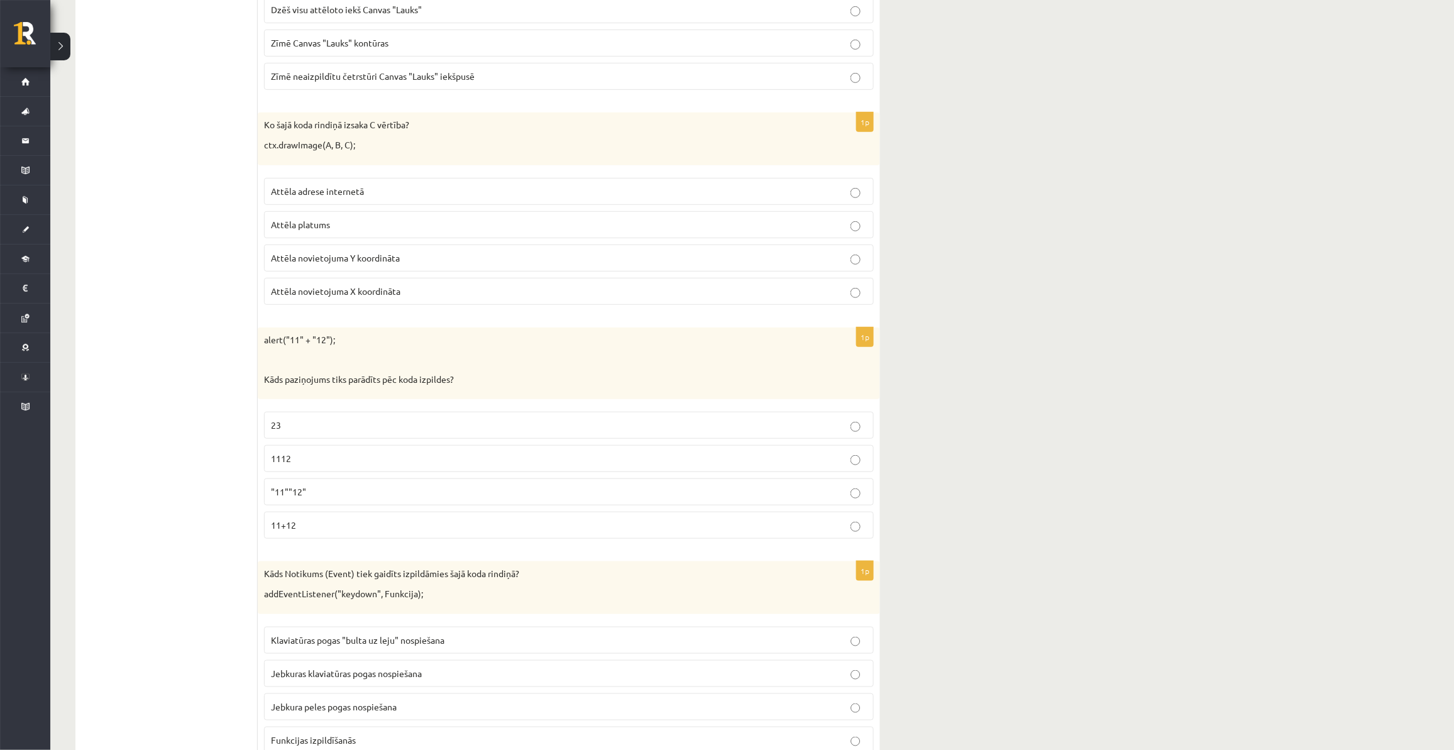
scroll to position [6039, 0]
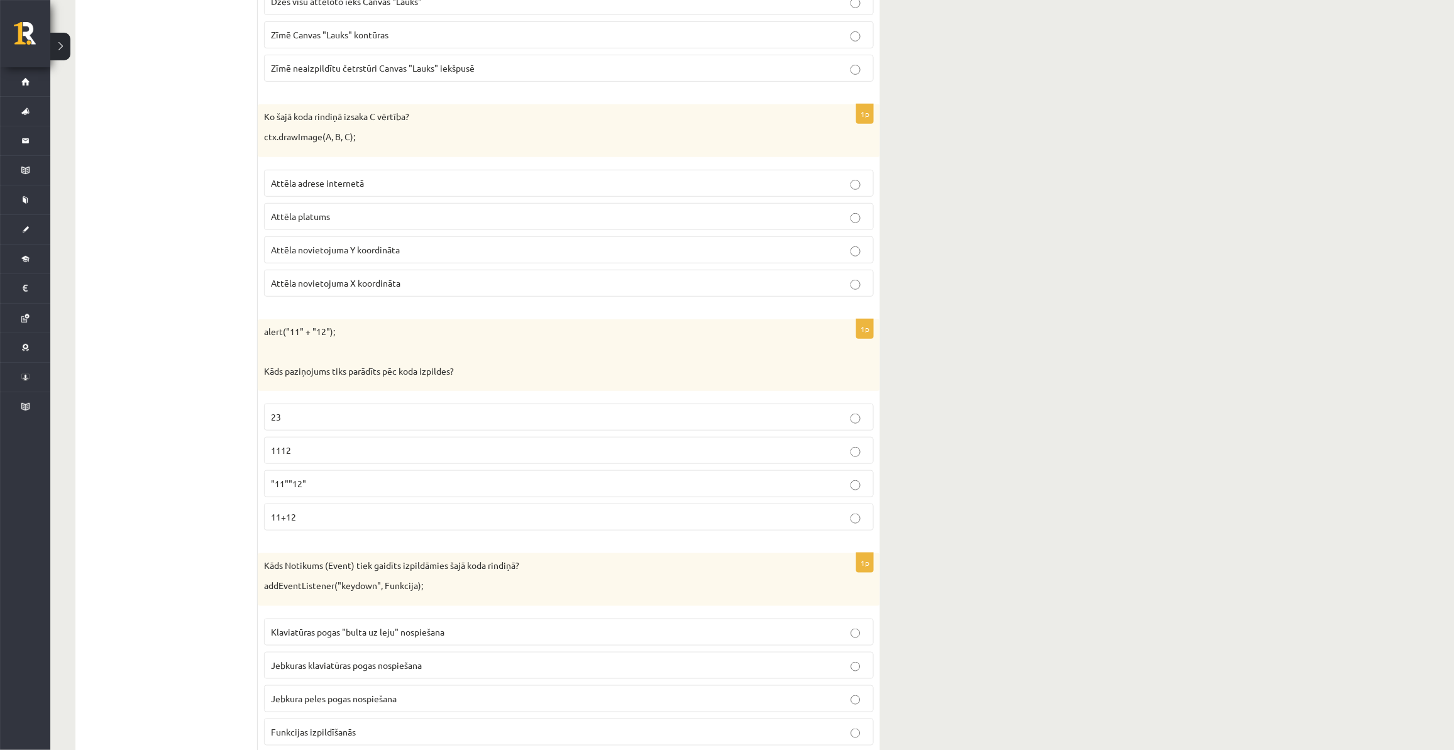
click at [318, 457] on p "1112" at bounding box center [569, 450] width 596 height 13
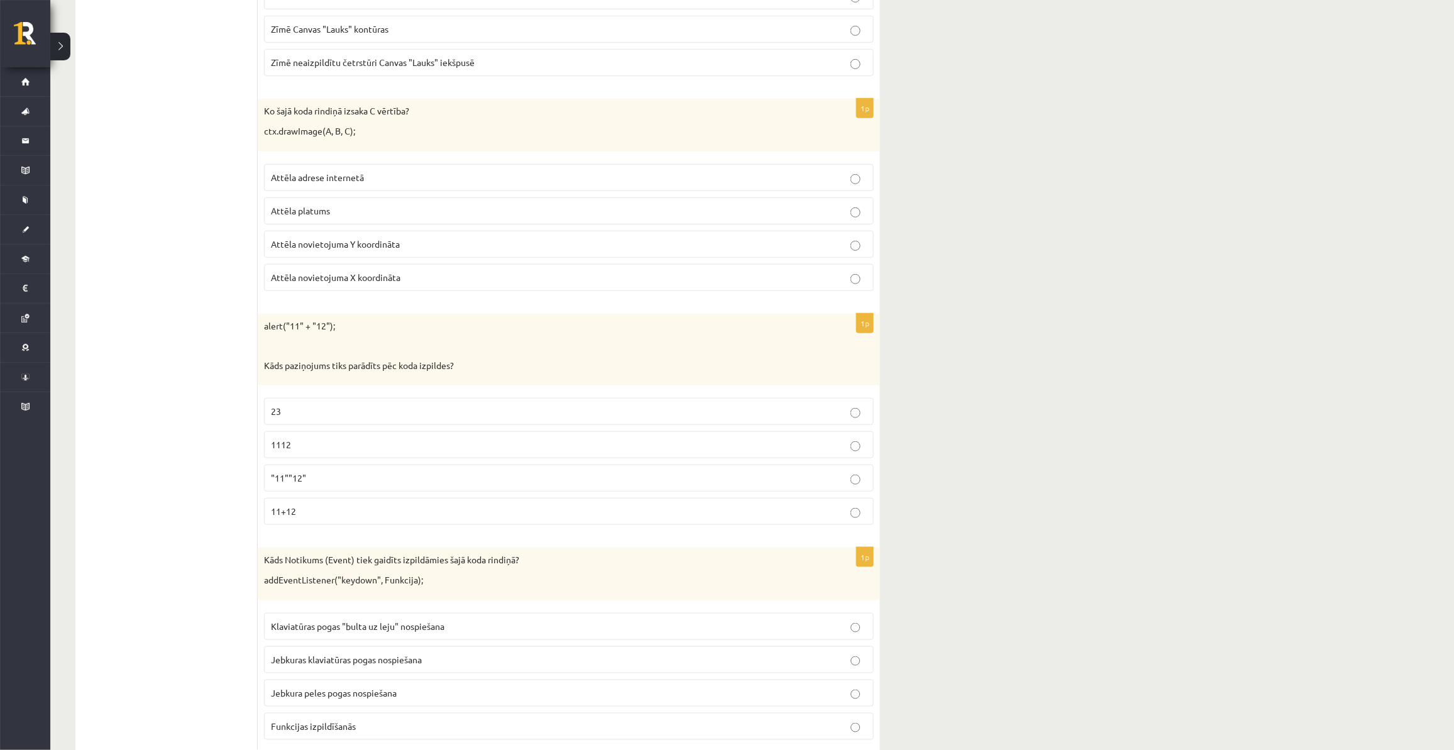
scroll to position [6118, 0]
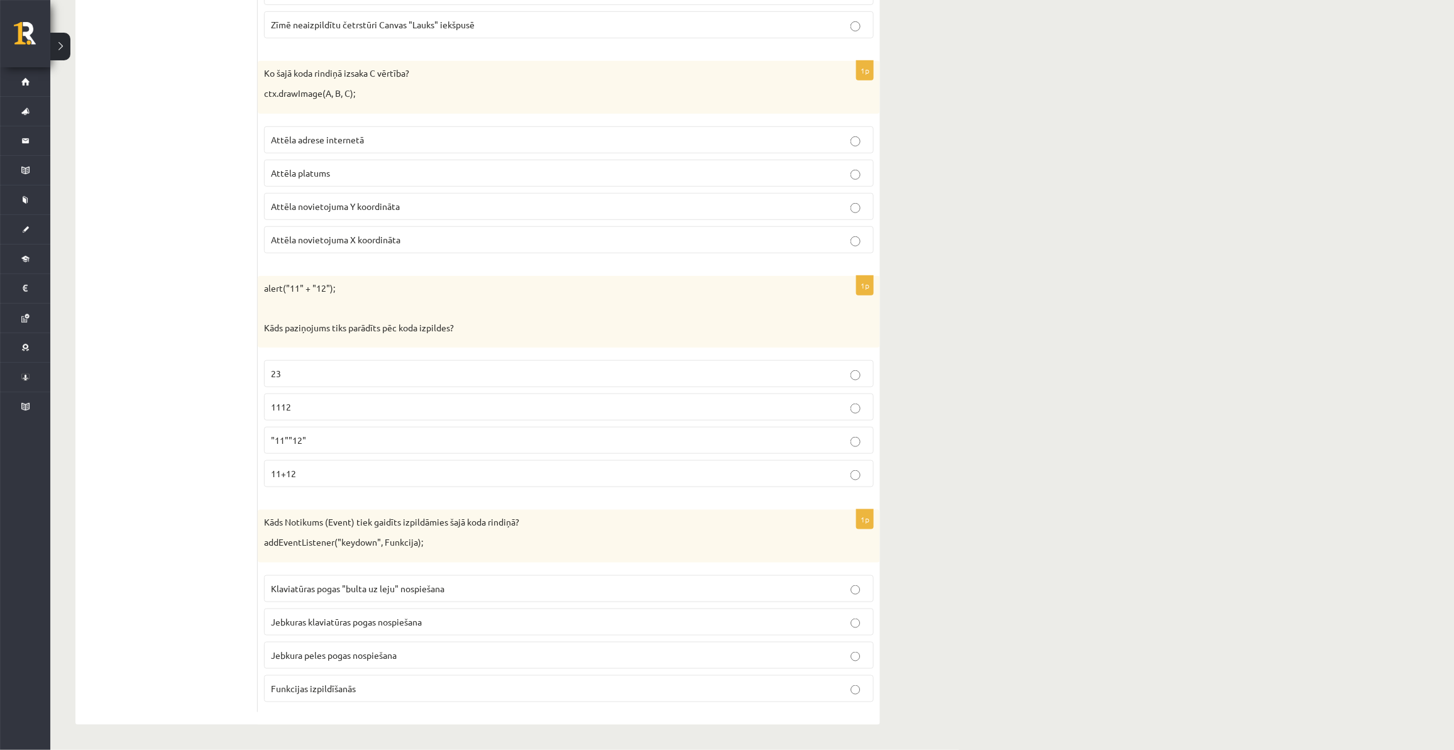
click at [393, 563] on p "Klaviatūras pogas "bulta uz leju" nospiešana" at bounding box center [569, 588] width 596 height 13
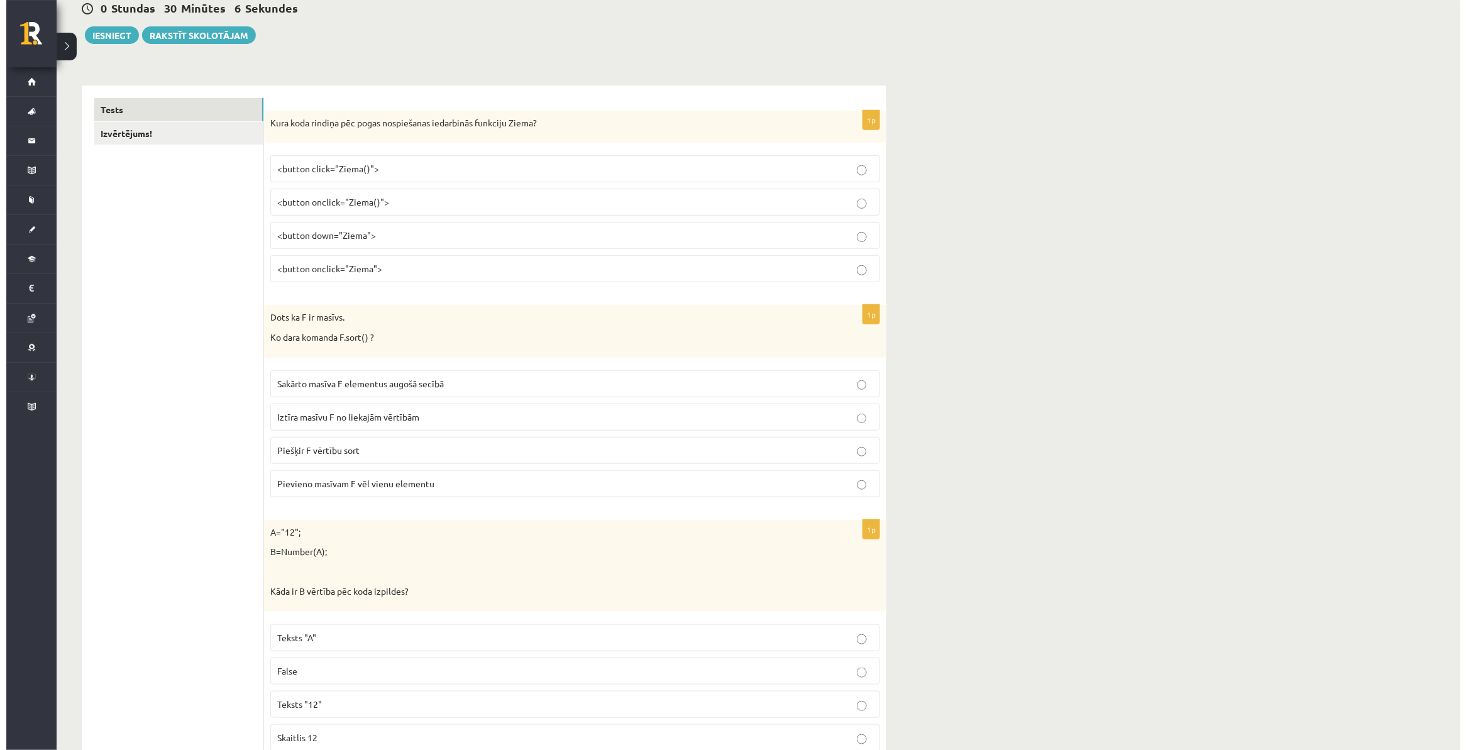
scroll to position [0, 0]
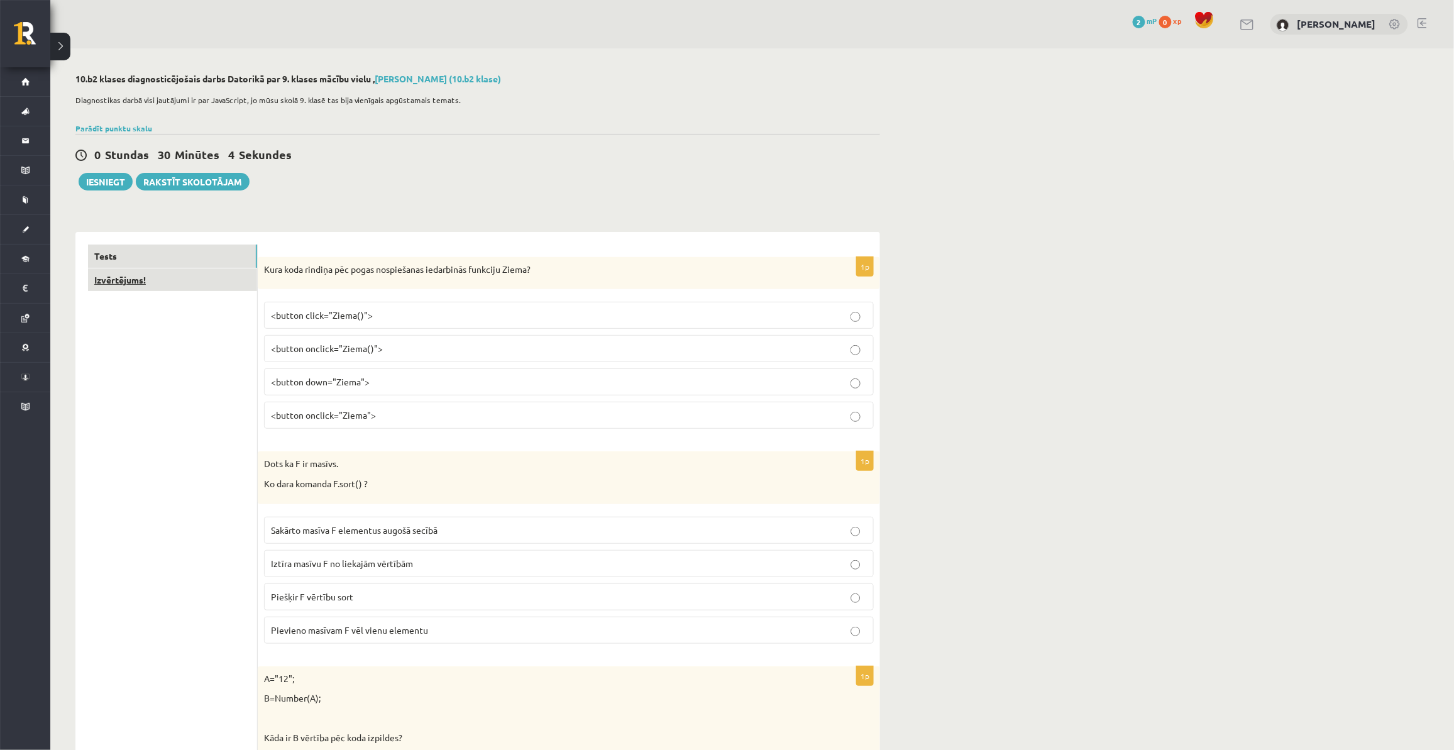
click at [148, 281] on link "Izvērtējums!" at bounding box center [172, 279] width 169 height 23
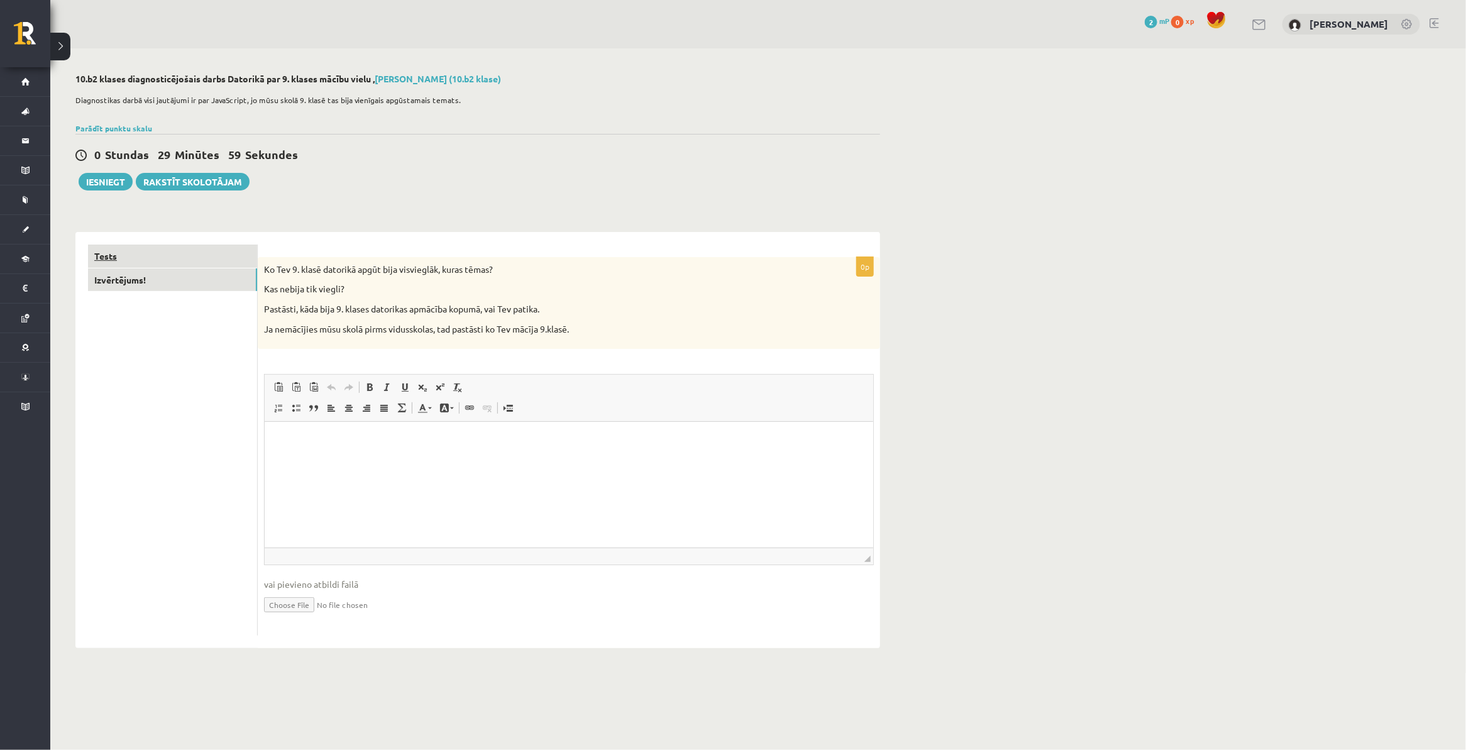
click at [145, 258] on link "Tests" at bounding box center [172, 256] width 169 height 23
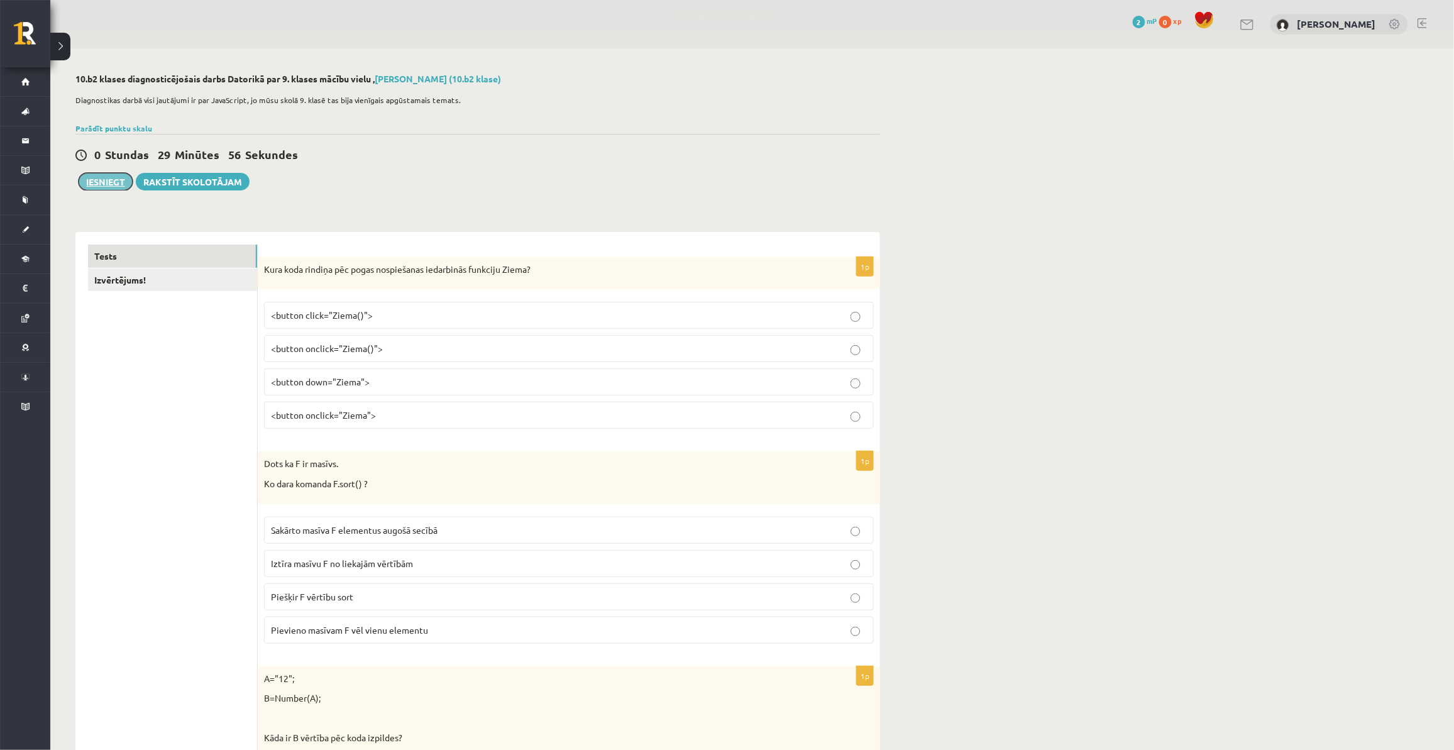
click at [114, 180] on button "Iesniegt" at bounding box center [106, 182] width 54 height 18
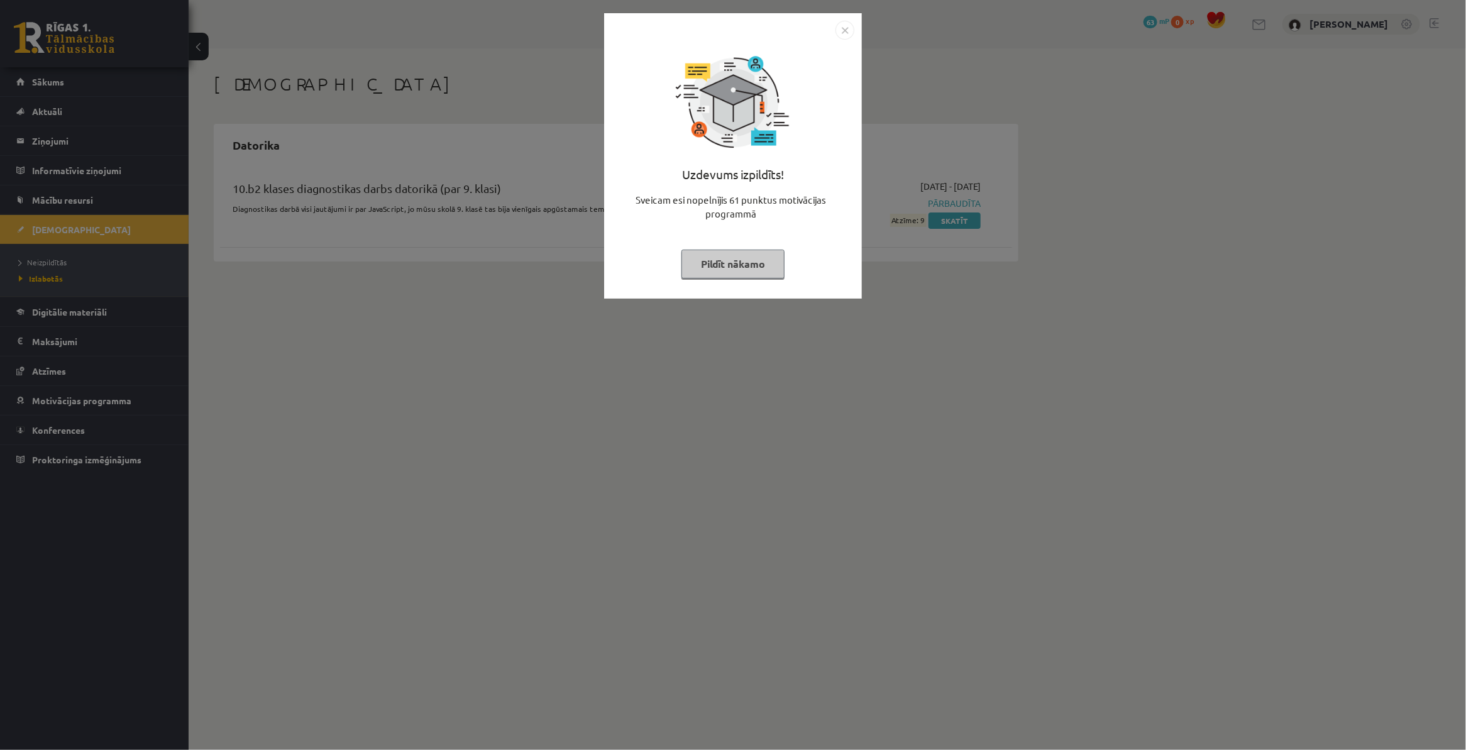
click at [732, 272] on button "Pildīt nākamo" at bounding box center [732, 264] width 103 height 29
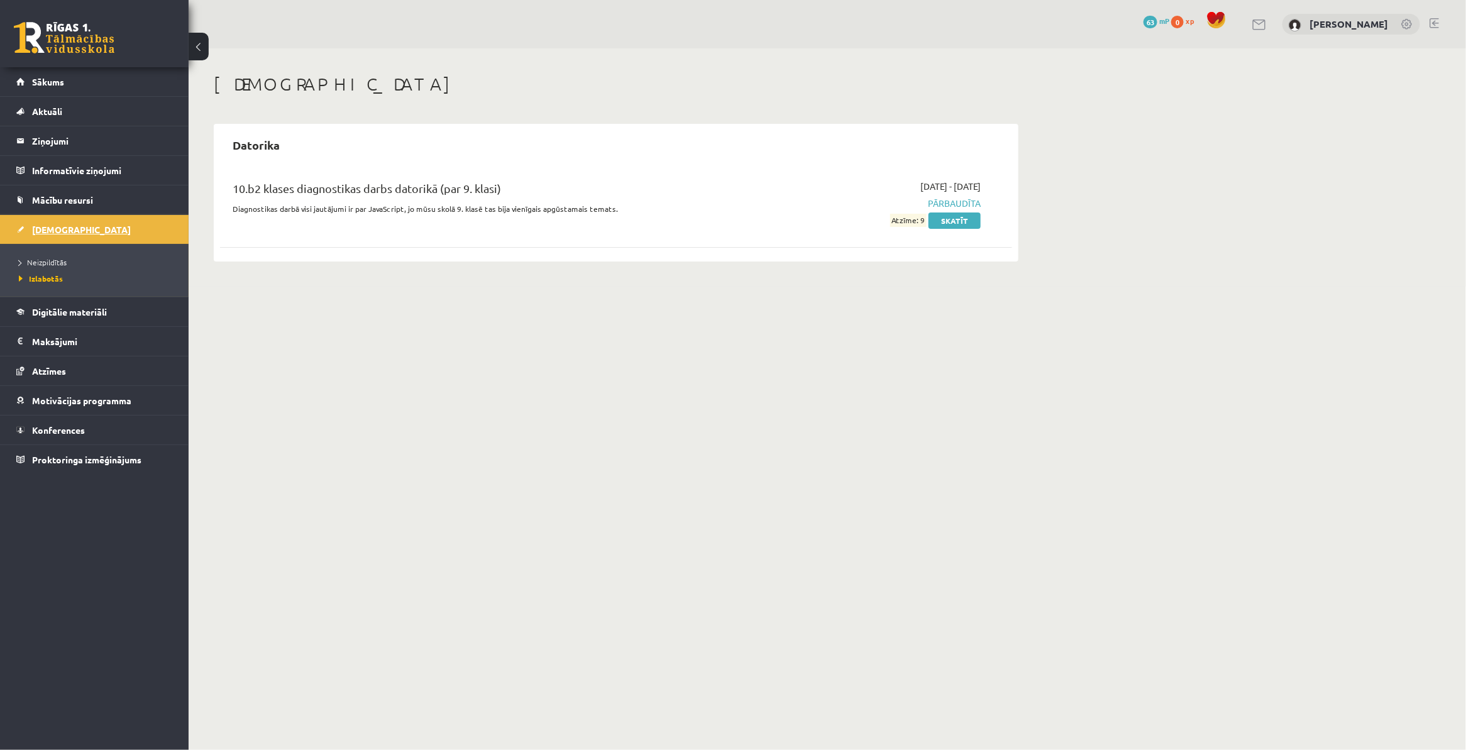
click at [52, 226] on span "[DEMOGRAPHIC_DATA]" at bounding box center [81, 229] width 99 height 11
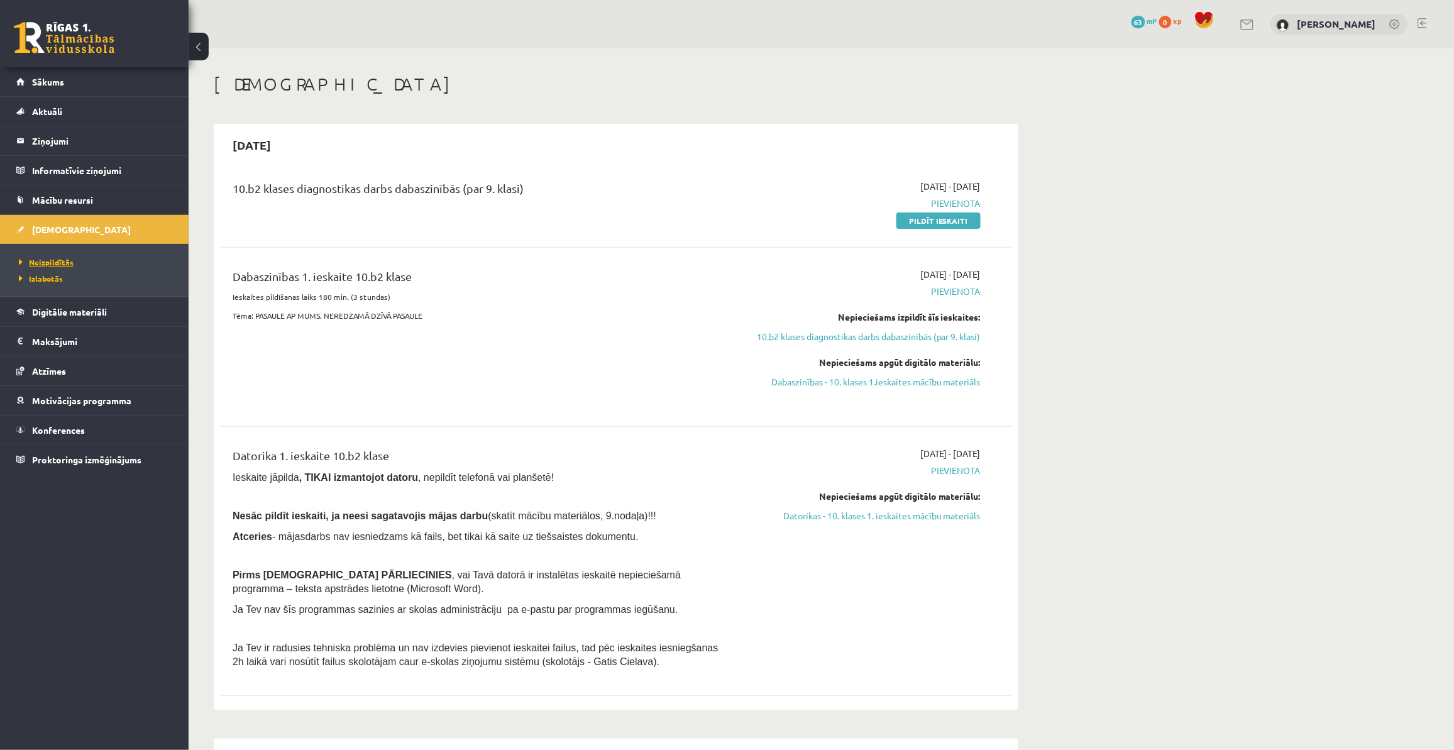
click at [55, 260] on span "Neizpildītās" at bounding box center [46, 262] width 55 height 10
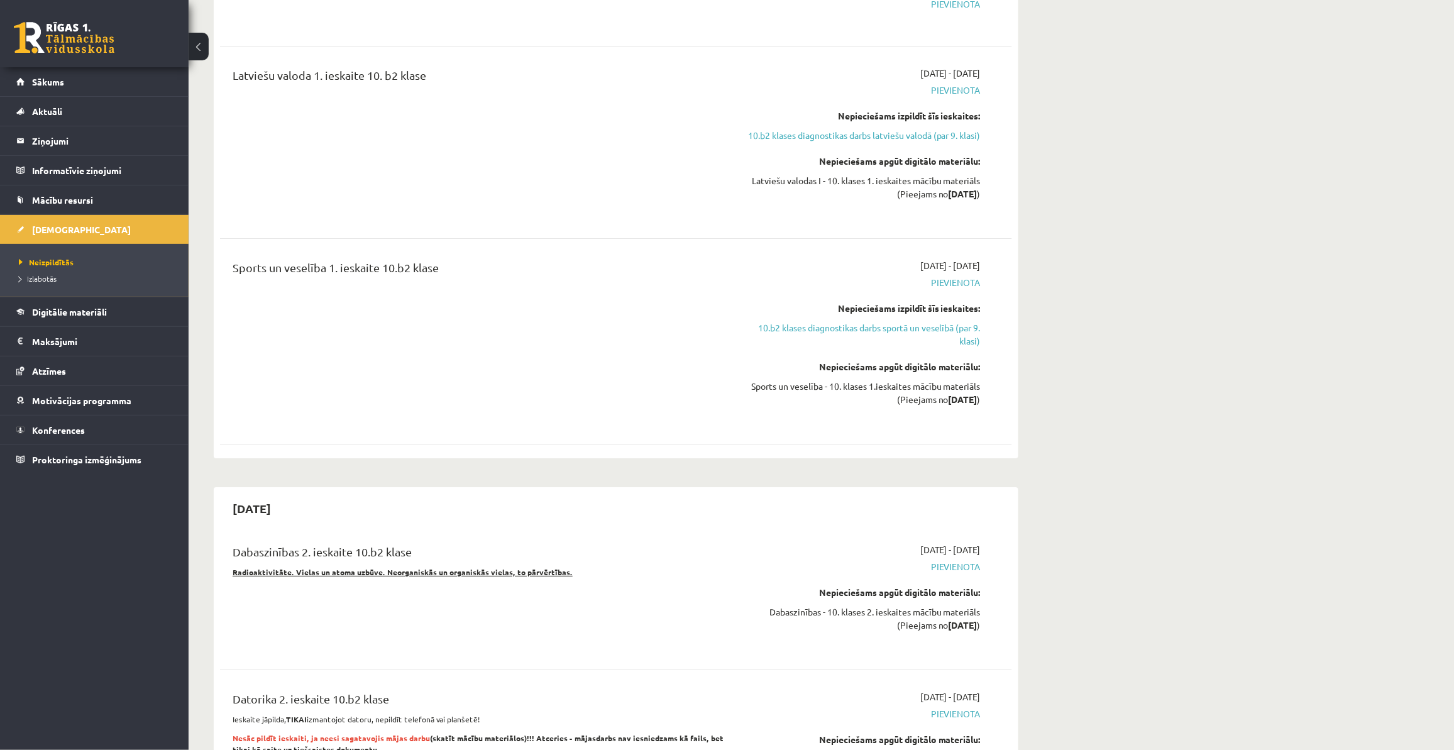
scroll to position [1886, 0]
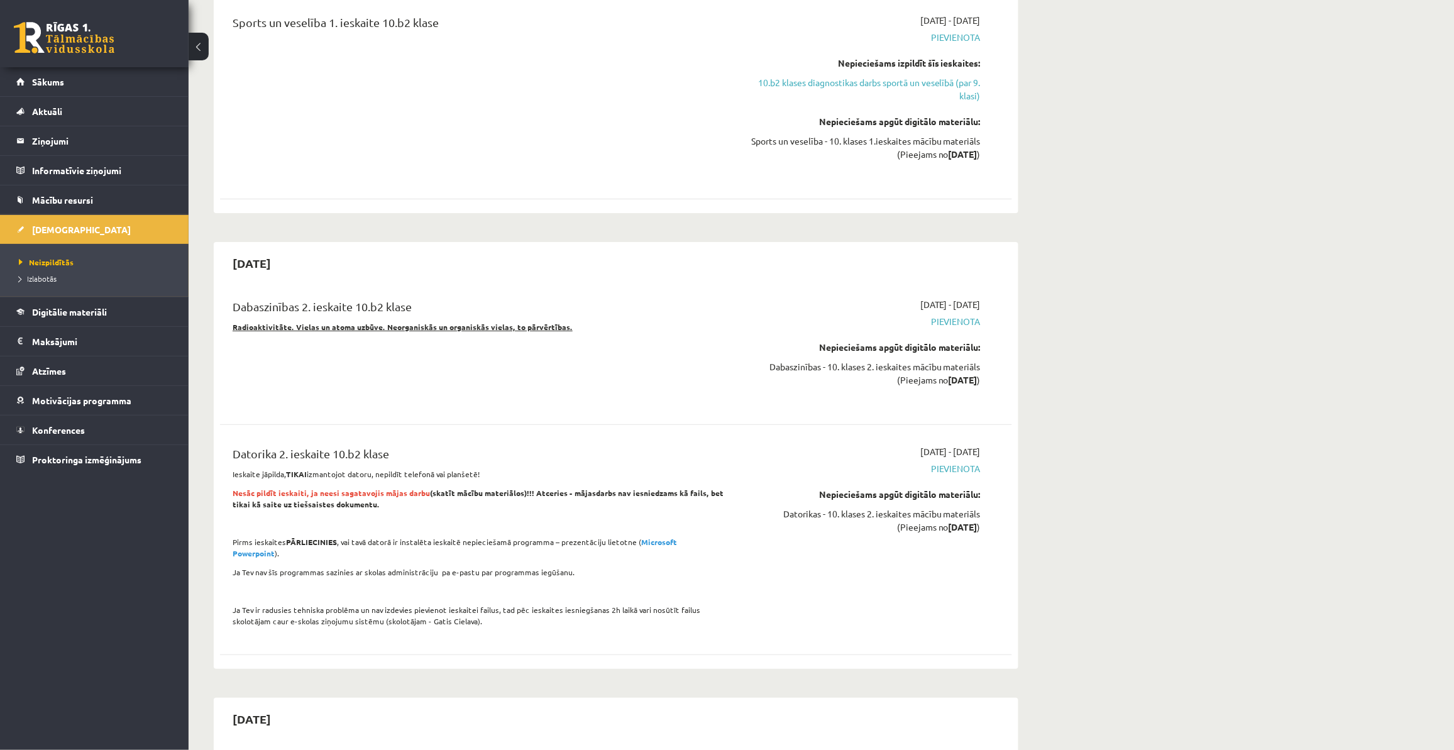
click at [300, 647] on div "Dabaszinības 2. ieskaite 10.b2 klase Radioaktivitāte. Vielas un atoma uzbūve. N…" at bounding box center [616, 473] width 792 height 377
click at [206, 52] on button at bounding box center [199, 47] width 20 height 28
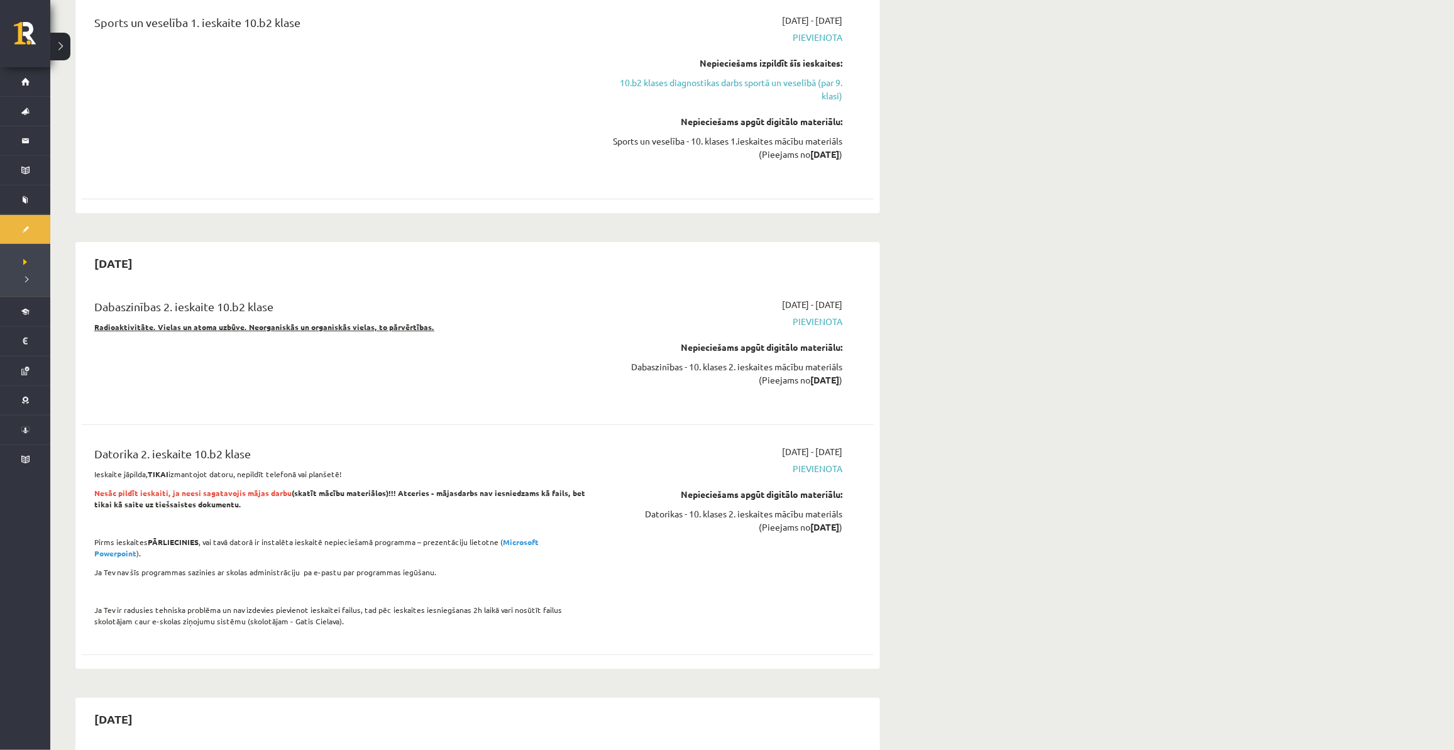
click at [61, 44] on button at bounding box center [60, 47] width 20 height 28
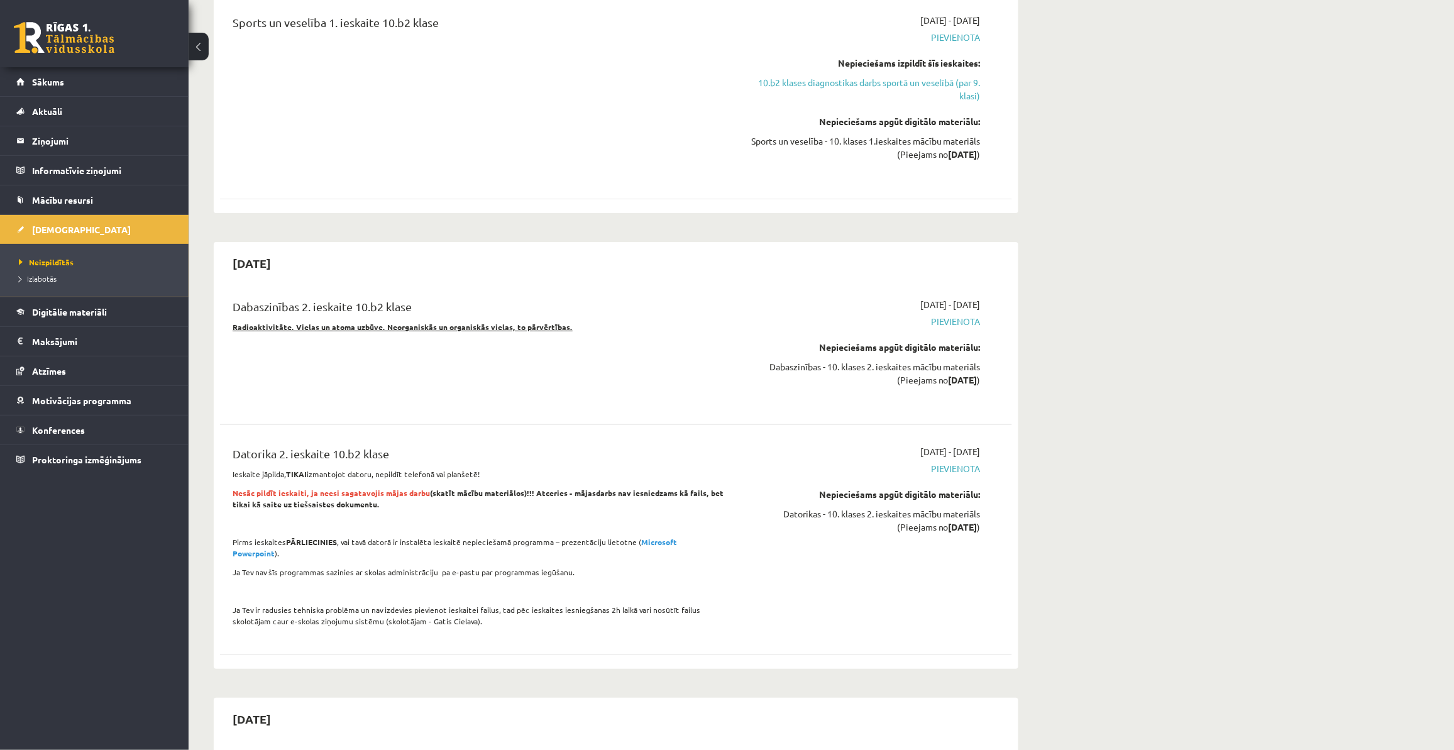
click at [203, 50] on button at bounding box center [199, 47] width 20 height 28
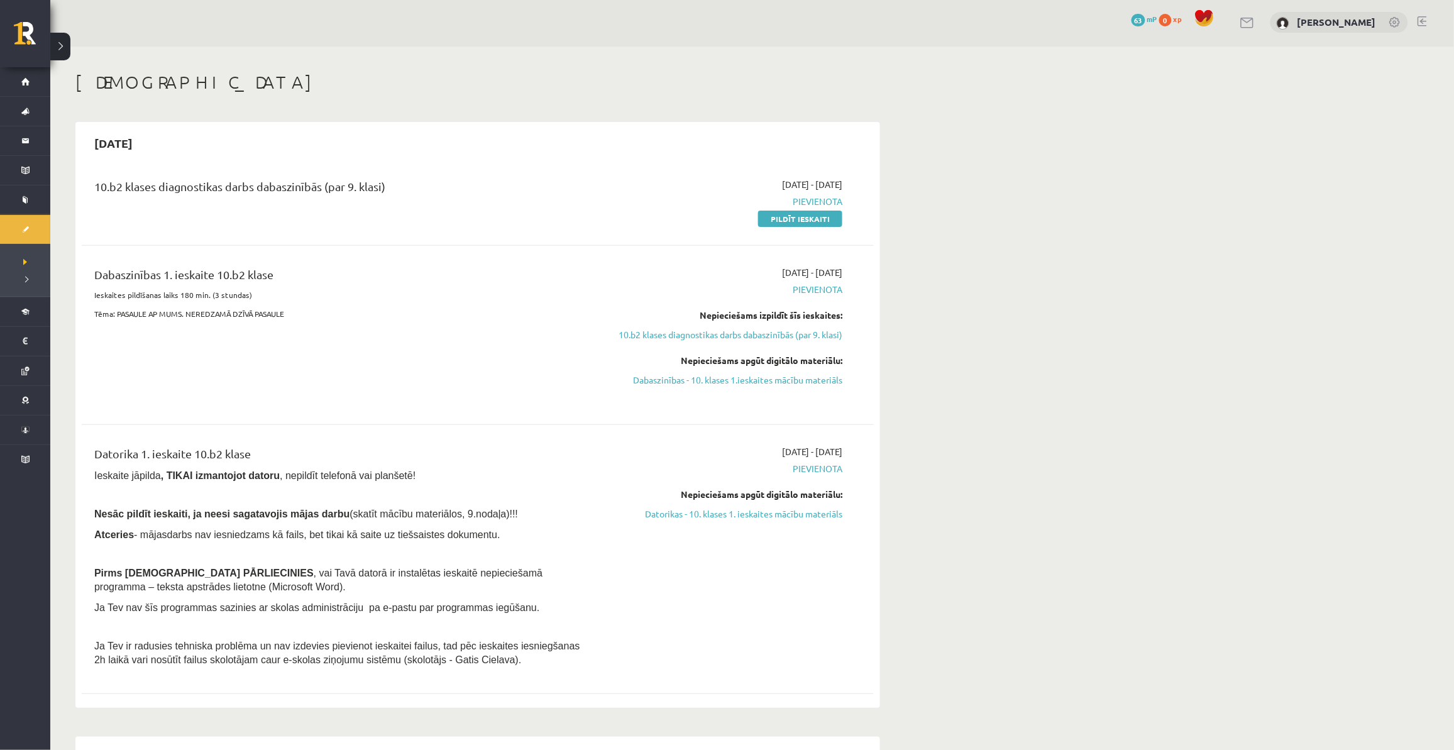
scroll to position [0, 0]
click at [812, 472] on span "Pievienota" at bounding box center [723, 470] width 237 height 13
click at [813, 469] on span "Pievienota" at bounding box center [723, 470] width 237 height 13
click at [806, 466] on span "Pievienota" at bounding box center [723, 470] width 237 height 13
click at [793, 450] on span "[DATE] - [DATE]" at bounding box center [812, 453] width 60 height 13
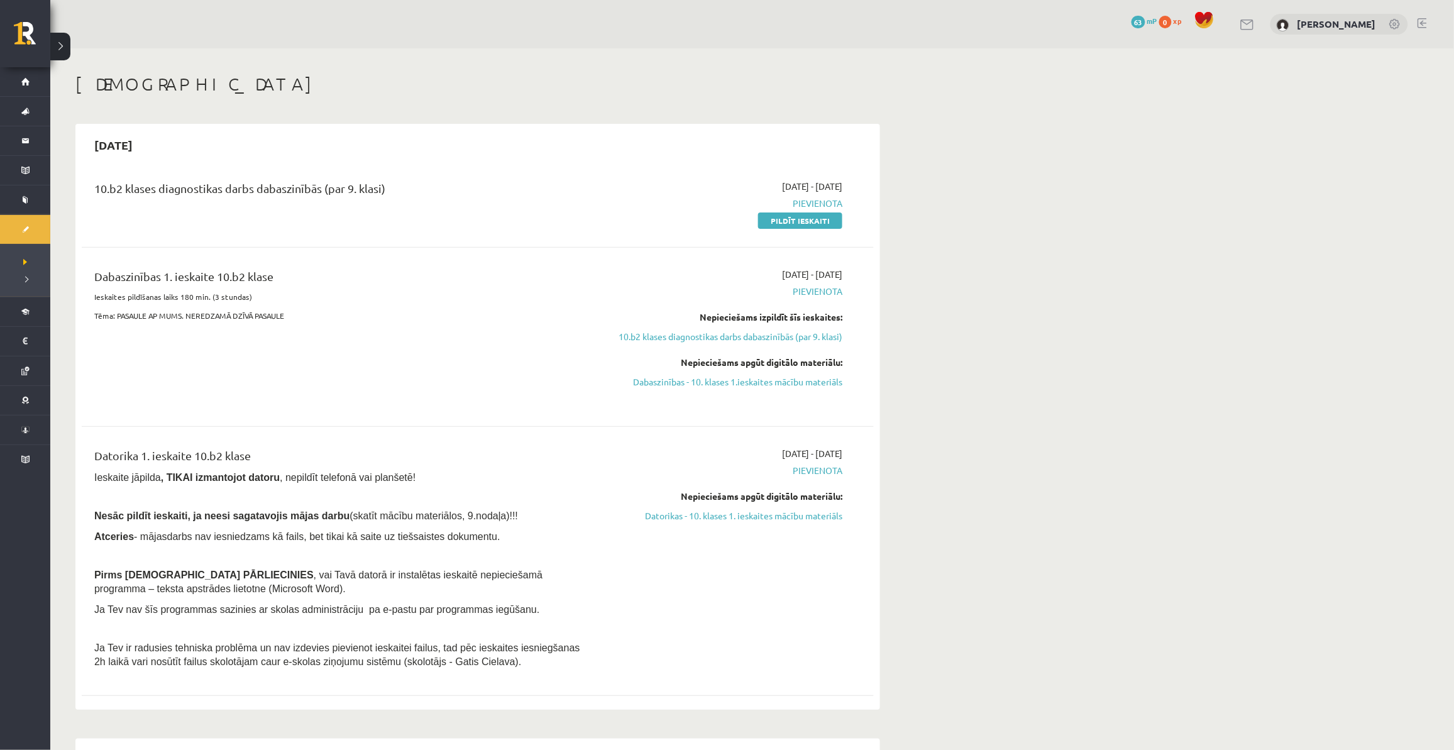
click at [145, 475] on span "Ieskaite jāpilda , TIKAI izmantojot datoru , nepildīt telefonā vai planšetē!" at bounding box center [254, 477] width 321 height 11
click at [1425, 23] on link at bounding box center [1421, 23] width 9 height 10
